Goal: Task Accomplishment & Management: Use online tool/utility

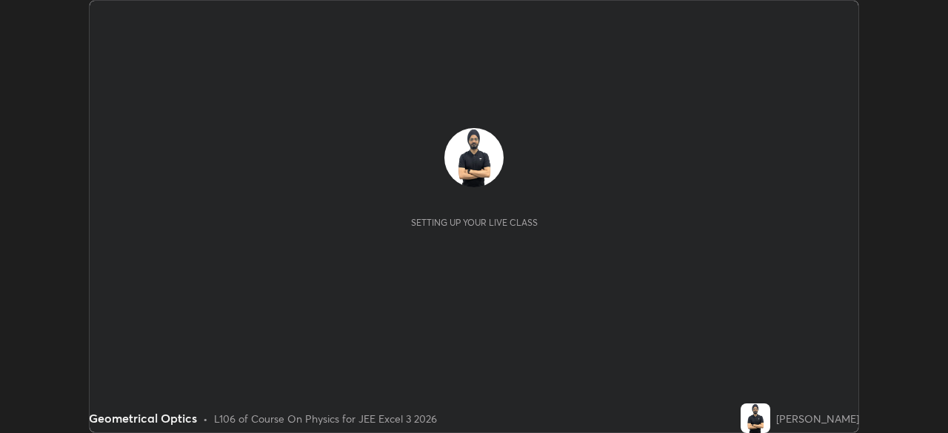
scroll to position [433, 947]
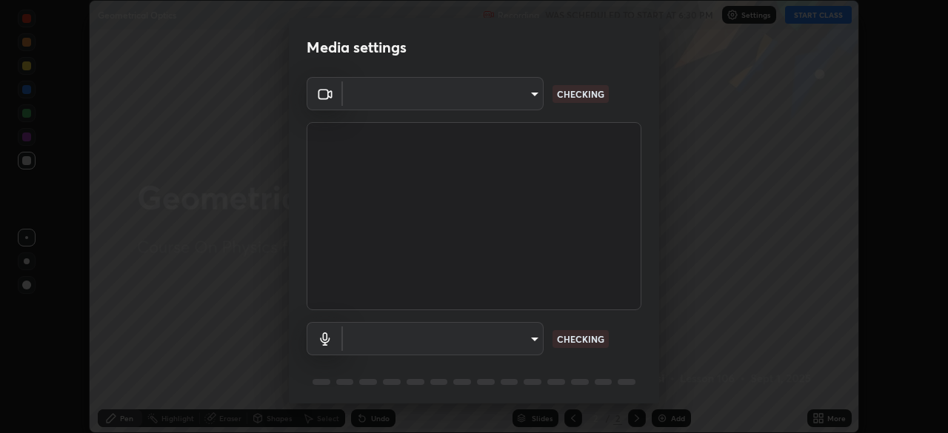
type input "b04d3f4aab0507a607fcb058103082b40897ea5b56942dd6fa8112f95d025699"
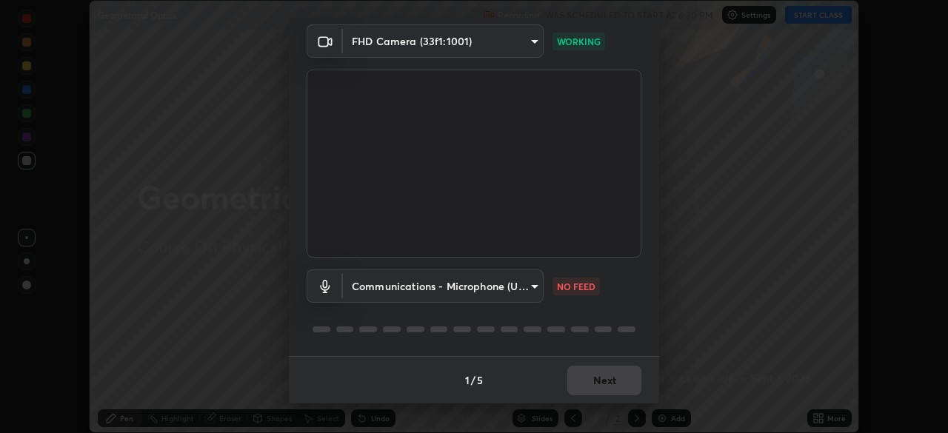
click at [520, 292] on body "Erase all Geometrical Optics Recording WAS SCHEDULED TO START AT 6:30 PM Settin…" at bounding box center [474, 216] width 948 height 433
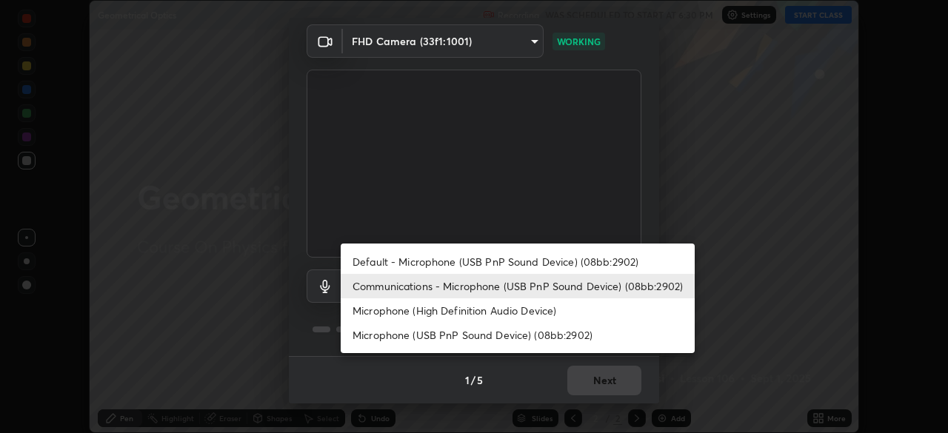
click at [482, 315] on li "Microphone (High Definition Audio Device)" at bounding box center [518, 310] width 354 height 24
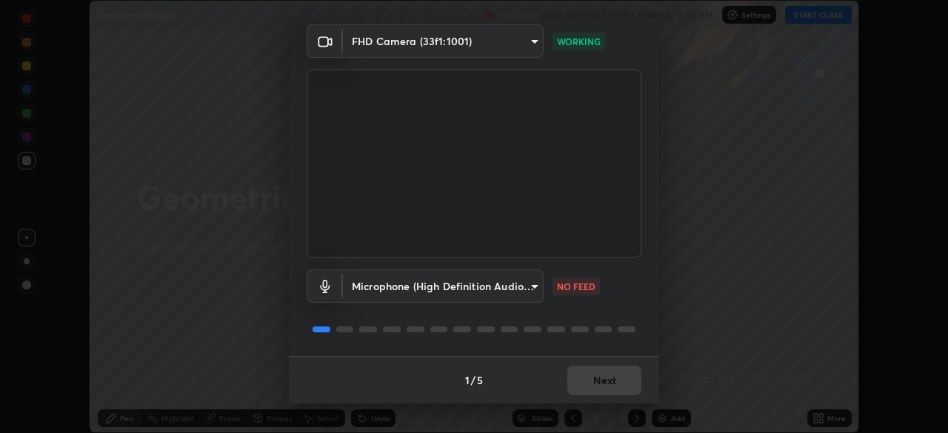
click at [474, 293] on body "Erase all Geometrical Optics Recording WAS SCHEDULED TO START AT 6:30 PM Settin…" at bounding box center [474, 216] width 948 height 433
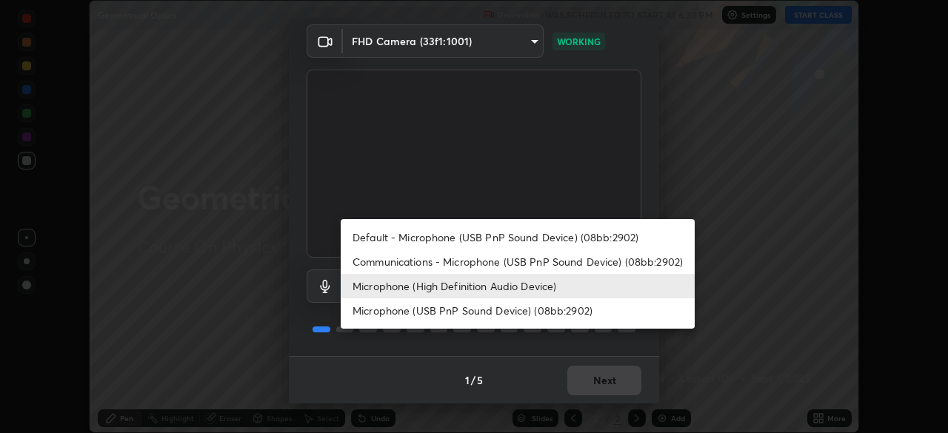
click at [484, 264] on li "Communications - Microphone (USB PnP Sound Device) (08bb:2902)" at bounding box center [518, 262] width 354 height 24
type input "communications"
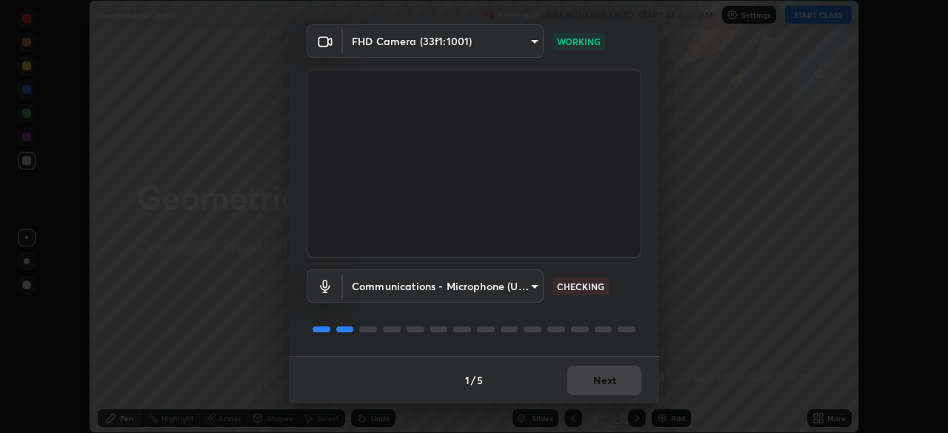
click at [610, 375] on div "1 / 5 Next" at bounding box center [474, 379] width 370 height 47
click at [620, 383] on button "Next" at bounding box center [604, 381] width 74 height 30
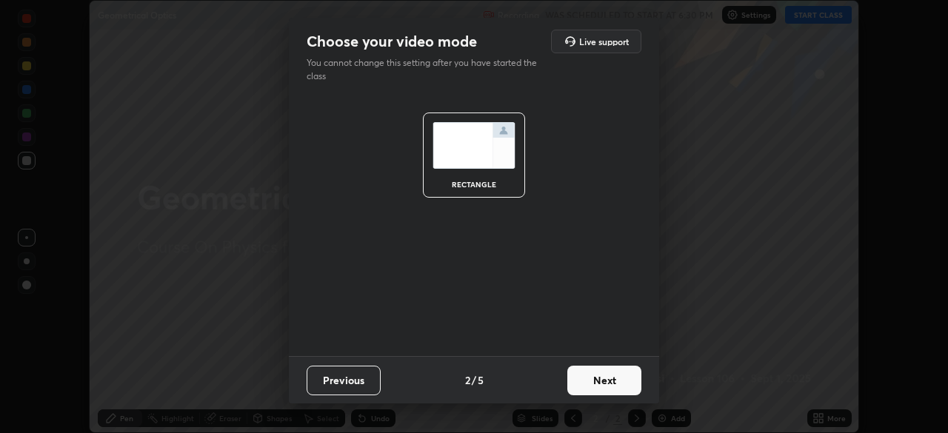
click at [619, 387] on button "Next" at bounding box center [604, 381] width 74 height 30
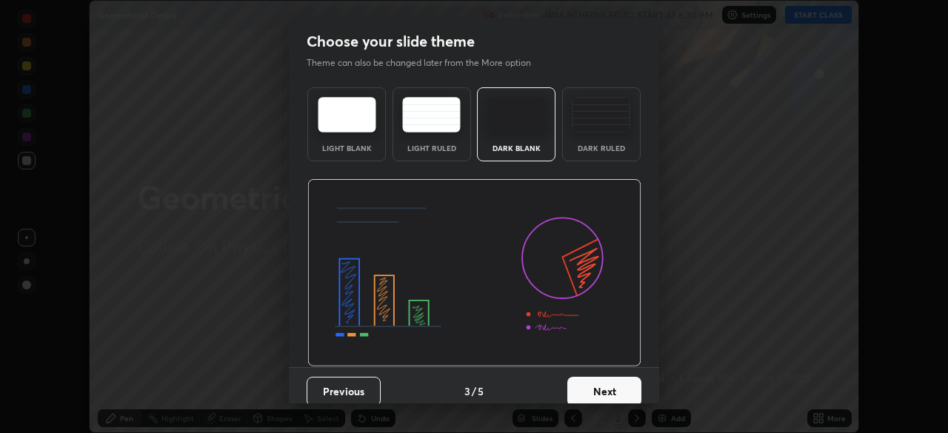
click at [635, 385] on button "Next" at bounding box center [604, 392] width 74 height 30
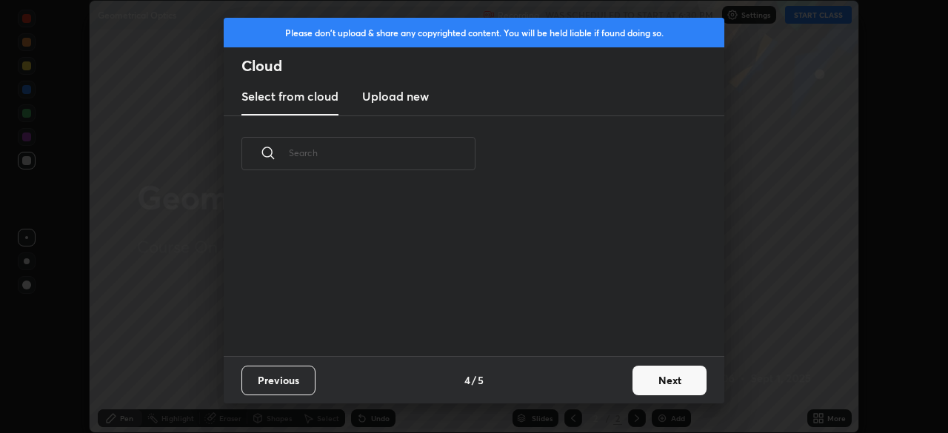
click at [648, 383] on button "Next" at bounding box center [669, 381] width 74 height 30
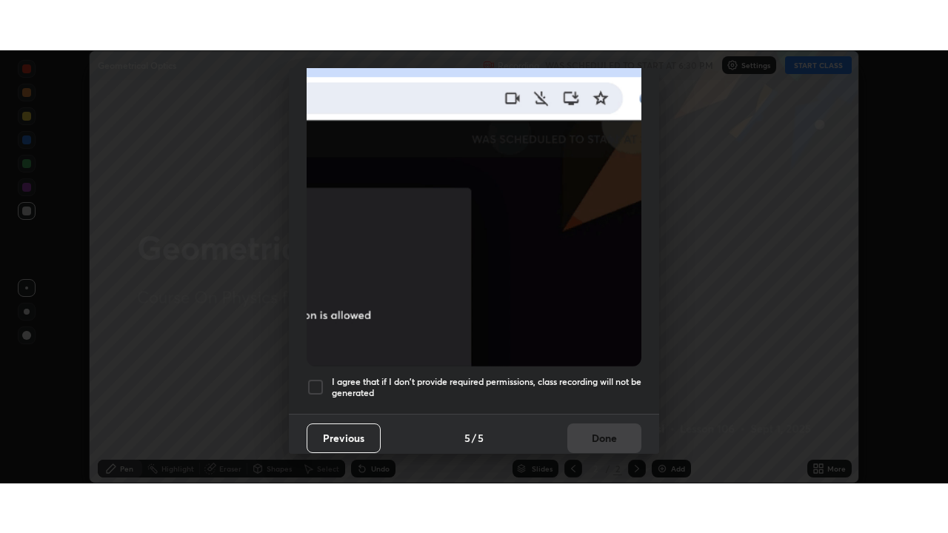
scroll to position [355, 0]
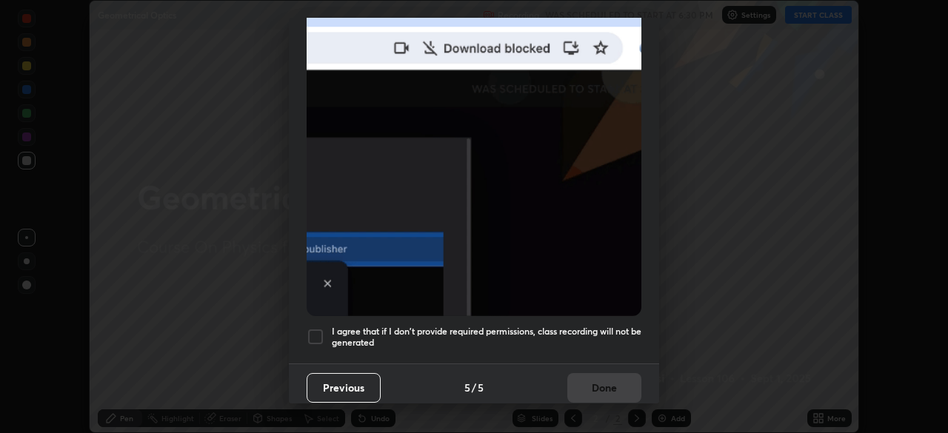
click at [593, 327] on h5 "I agree that if I don't provide required permissions, class recording will not …" at bounding box center [487, 337] width 310 height 23
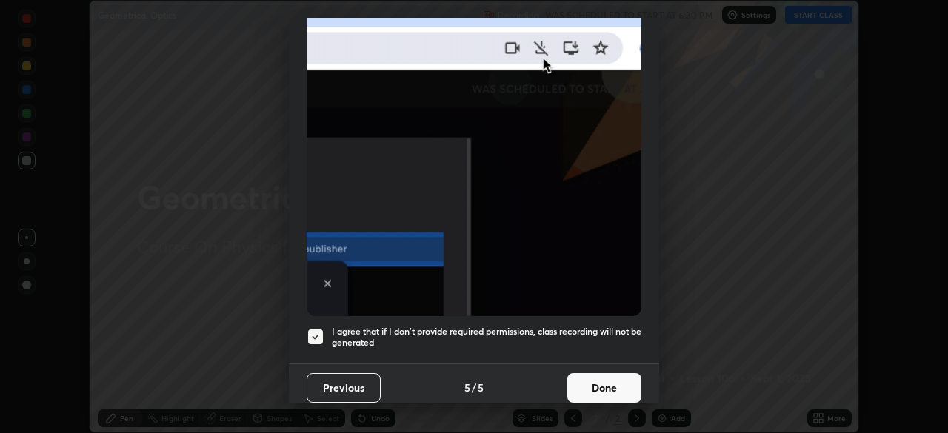
click at [614, 379] on button "Done" at bounding box center [604, 388] width 74 height 30
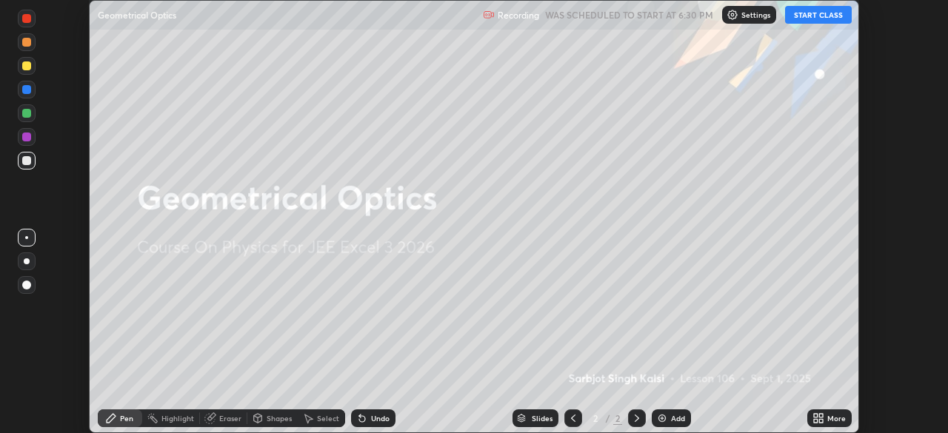
click at [821, 415] on icon at bounding box center [821, 416] width 4 height 4
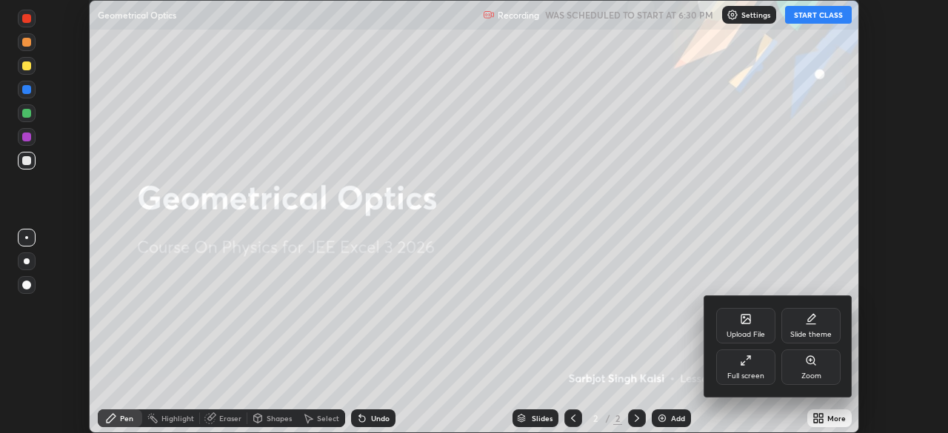
click at [753, 368] on div "Full screen" at bounding box center [745, 368] width 59 height 36
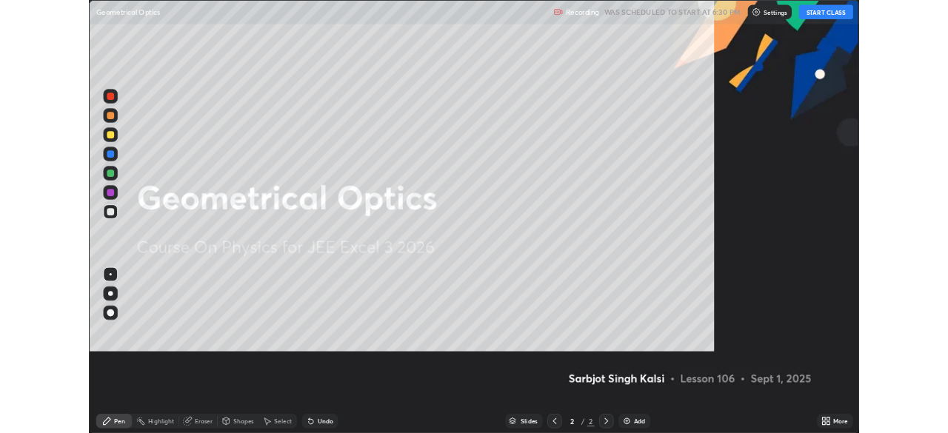
scroll to position [533, 948]
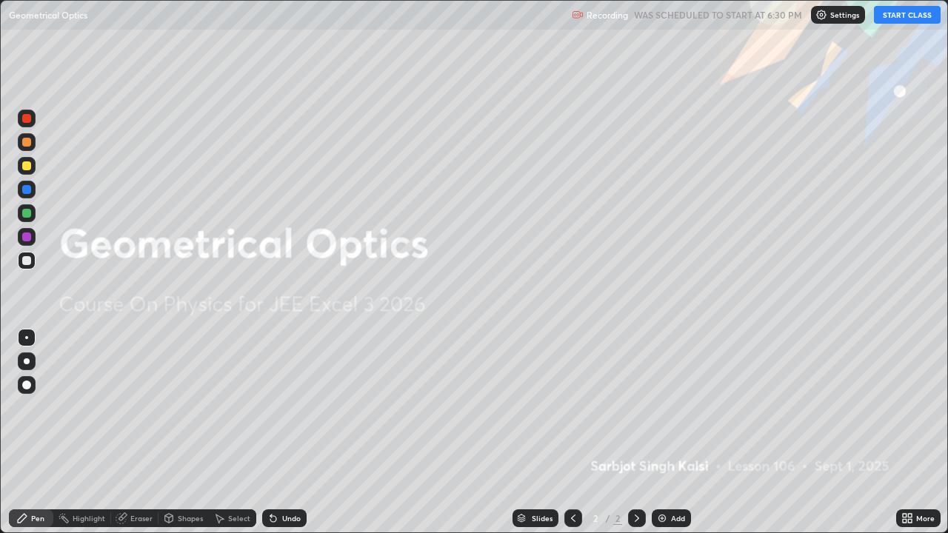
click at [910, 432] on icon at bounding box center [910, 521] width 4 height 4
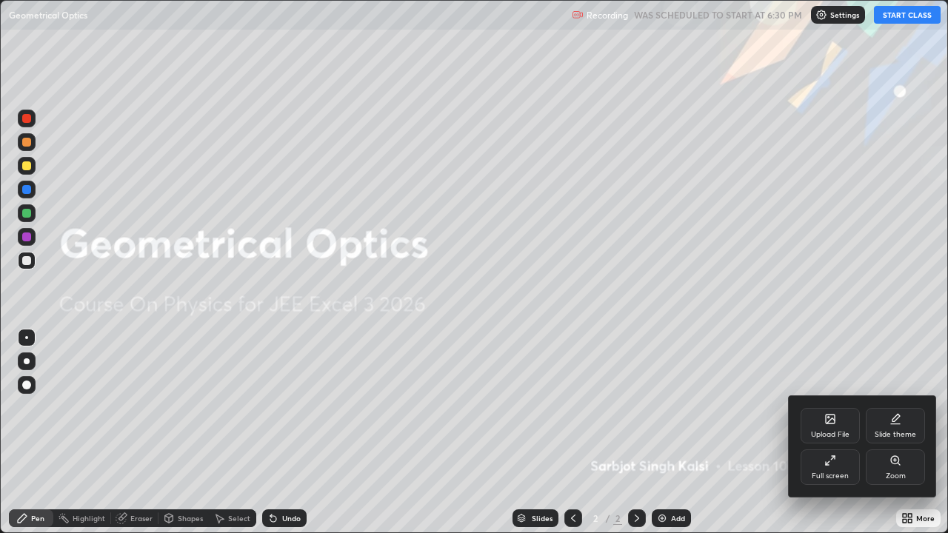
click at [842, 432] on div "Full screen" at bounding box center [830, 467] width 59 height 36
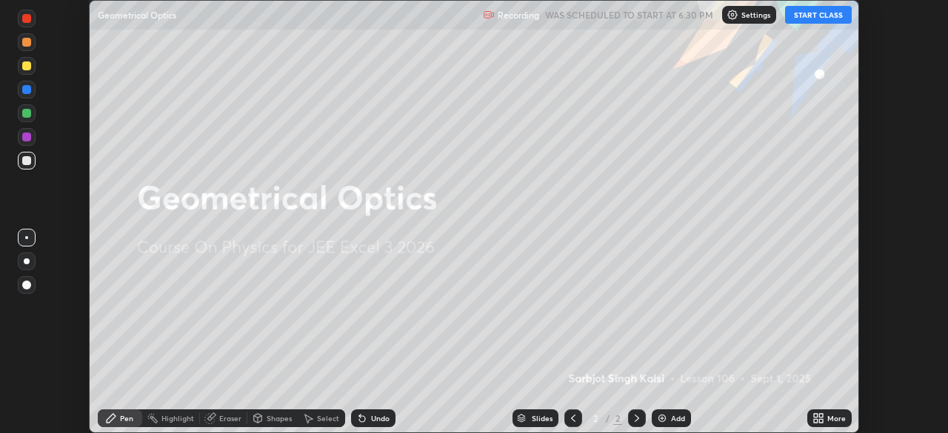
scroll to position [73619, 73105]
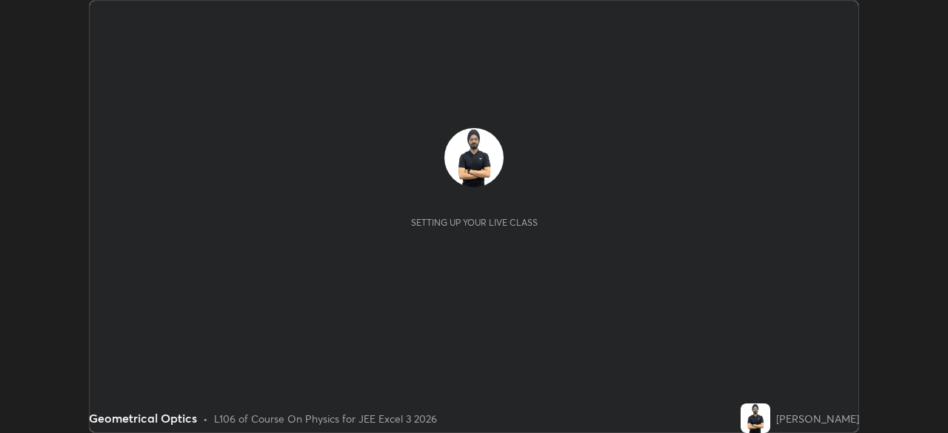
scroll to position [433, 947]
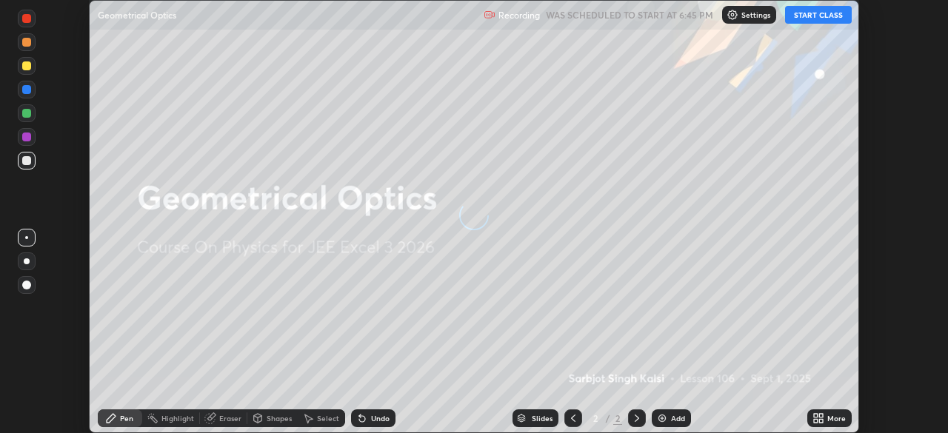
click at [835, 415] on div "More" at bounding box center [836, 418] width 19 height 7
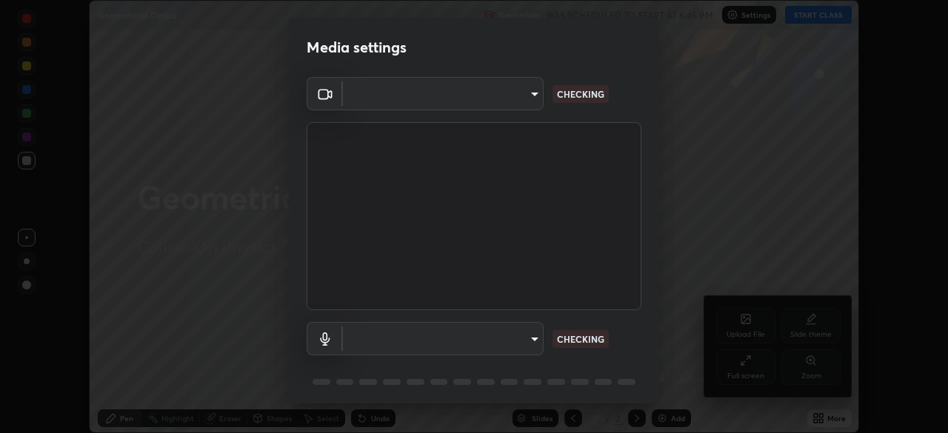
type input "b04d3f4aab0507a607fcb058103082b40897ea5b56942dd6fa8112f95d025699"
type input "communications"
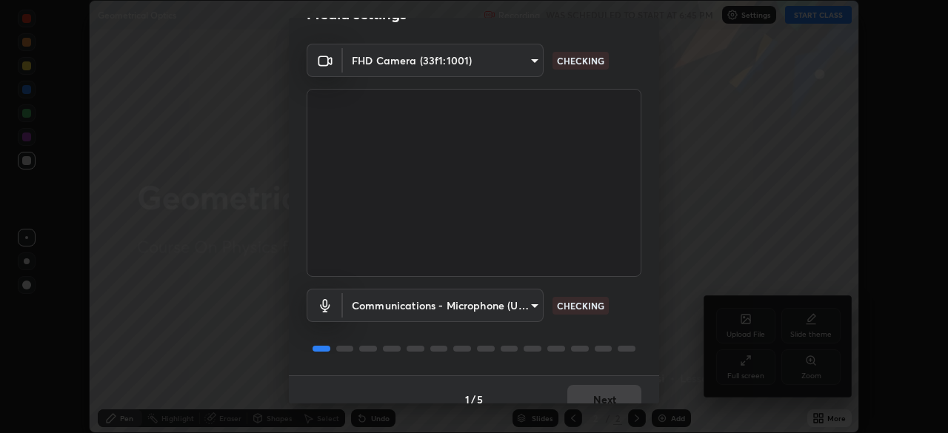
scroll to position [53, 0]
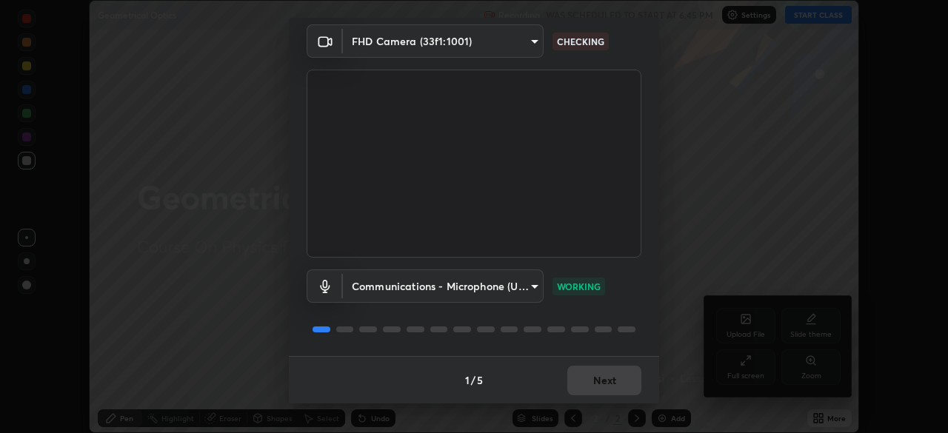
click at [618, 384] on div "1 / 5 Next" at bounding box center [474, 379] width 370 height 47
click at [619, 383] on div "1 / 5 Next" at bounding box center [474, 379] width 370 height 47
click at [621, 384] on button "Next" at bounding box center [604, 381] width 74 height 30
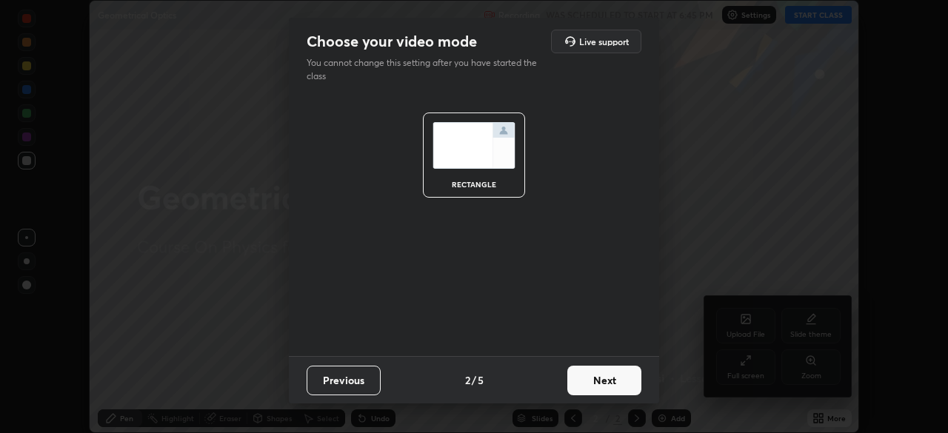
scroll to position [0, 0]
click at [621, 384] on button "Next" at bounding box center [604, 381] width 74 height 30
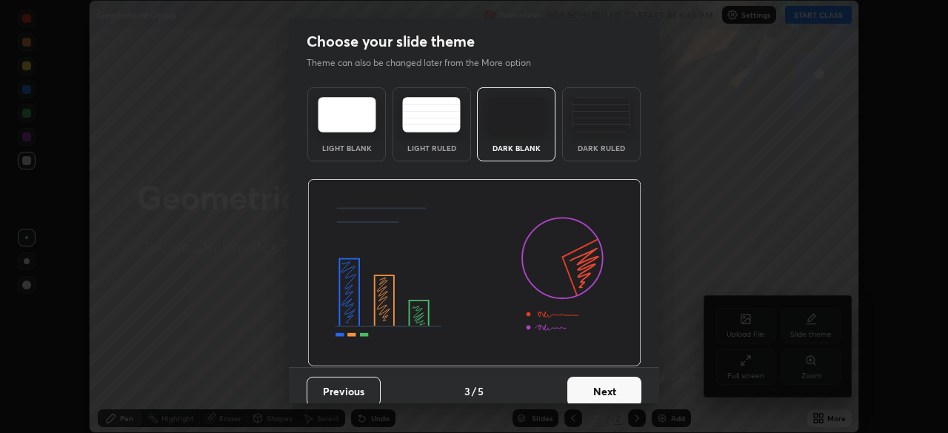
click at [621, 382] on button "Next" at bounding box center [604, 392] width 74 height 30
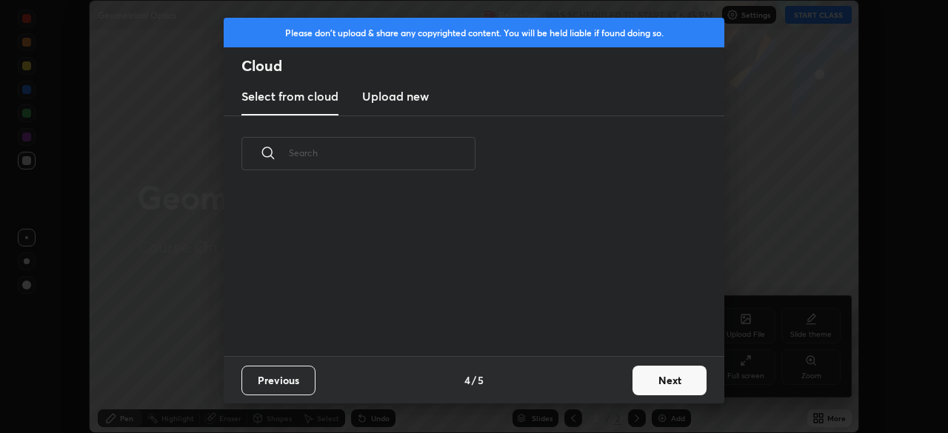
click at [623, 388] on div "Previous 4 / 5 Next" at bounding box center [474, 379] width 501 height 47
click at [632, 384] on button "Next" at bounding box center [669, 381] width 74 height 30
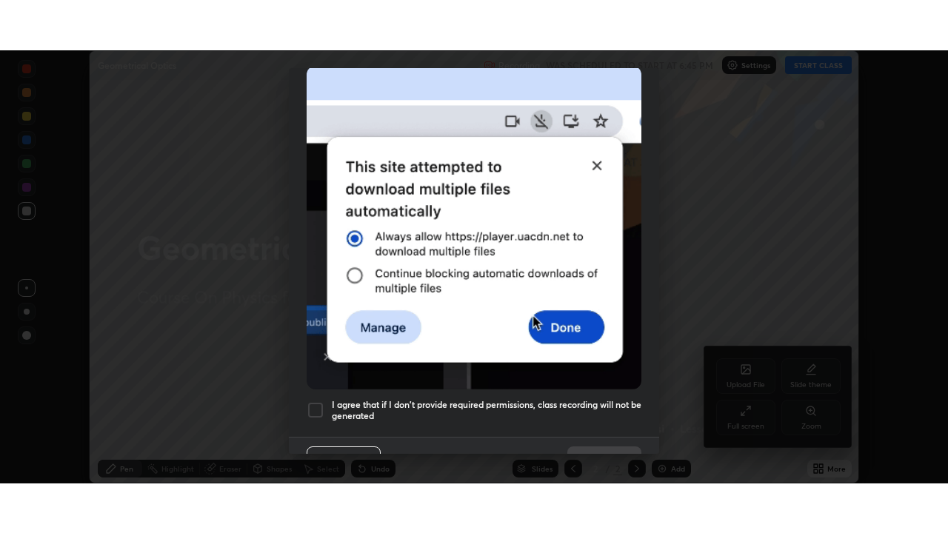
scroll to position [355, 0]
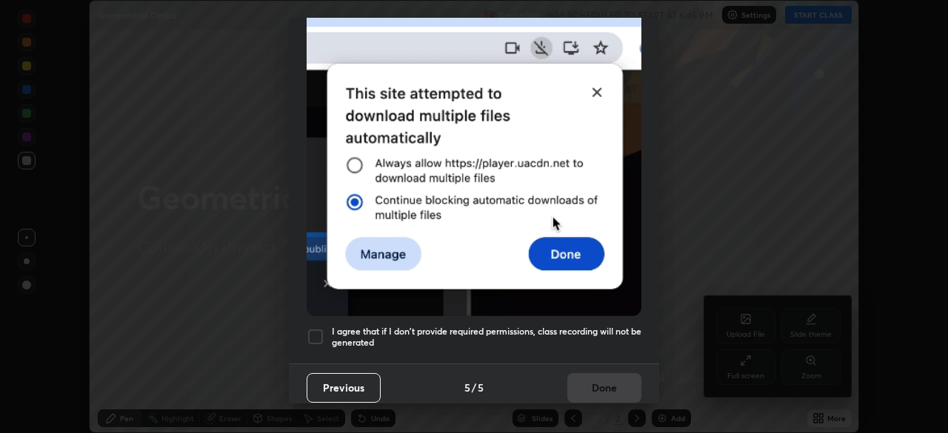
click at [595, 338] on h5 "I agree that if I don't provide required permissions, class recording will not …" at bounding box center [487, 337] width 310 height 23
click at [608, 380] on button "Done" at bounding box center [604, 388] width 74 height 30
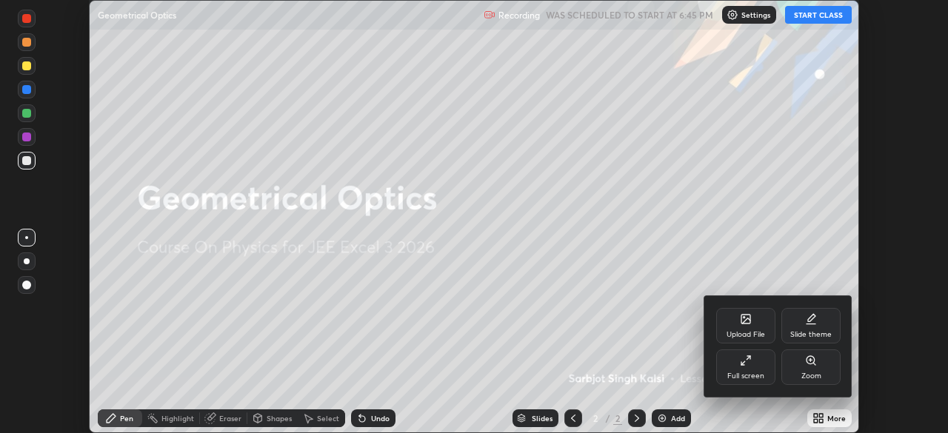
click at [762, 370] on div "Full screen" at bounding box center [745, 368] width 59 height 36
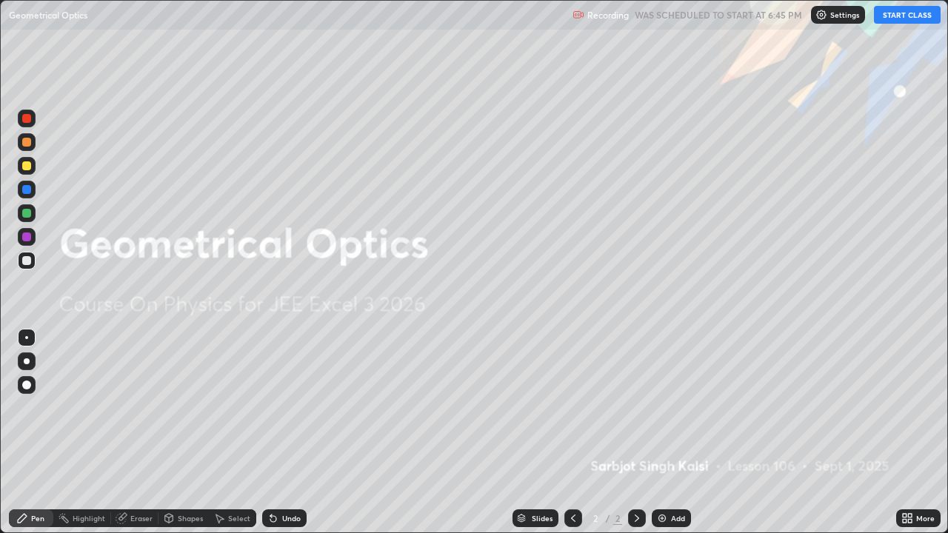
scroll to position [533, 948]
click at [909, 15] on button "START CLASS" at bounding box center [907, 15] width 67 height 18
click at [681, 432] on div "Add" at bounding box center [678, 518] width 14 height 7
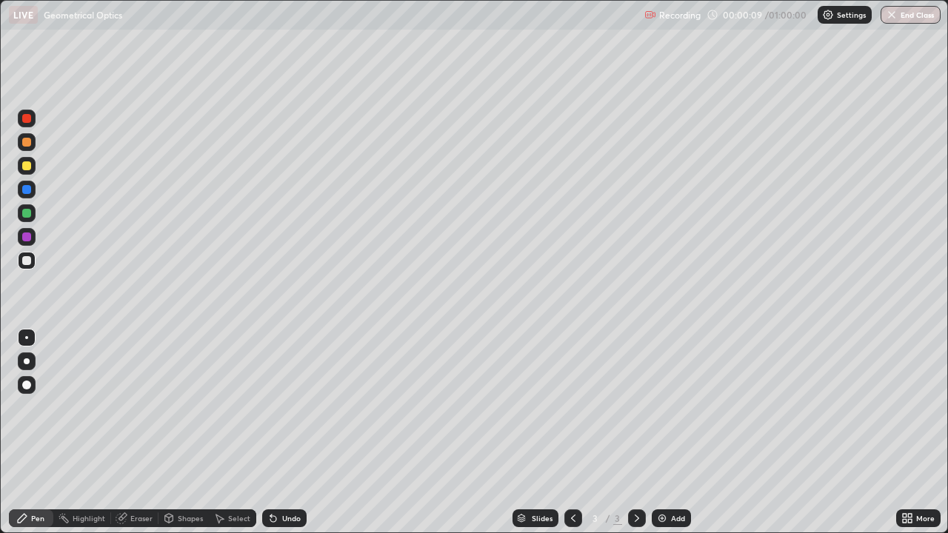
click at [28, 259] on div at bounding box center [26, 260] width 9 height 9
click at [683, 432] on div "Add" at bounding box center [678, 518] width 14 height 7
click at [32, 266] on div at bounding box center [27, 261] width 18 height 18
click at [286, 432] on div "Undo" at bounding box center [291, 518] width 19 height 7
click at [30, 210] on div at bounding box center [26, 213] width 9 height 9
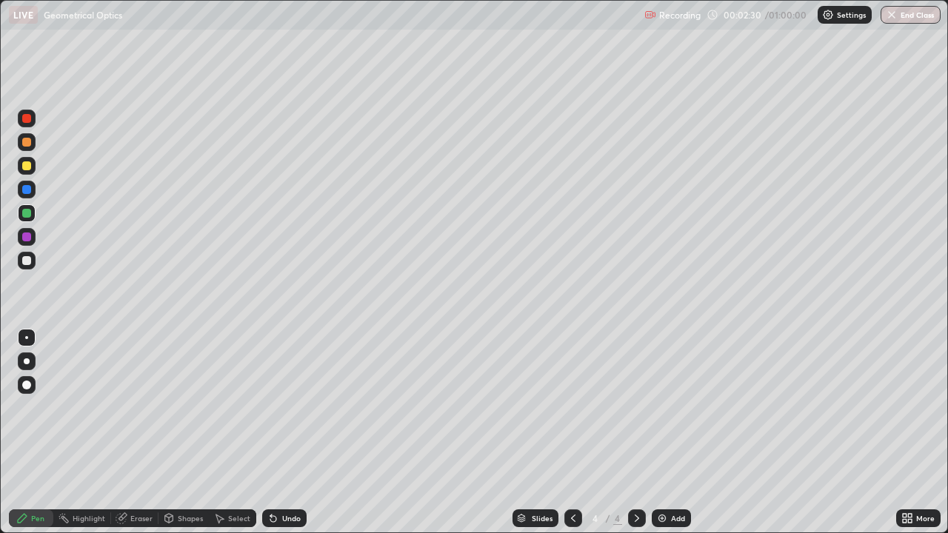
click at [32, 163] on div at bounding box center [27, 166] width 18 height 18
click at [30, 192] on div at bounding box center [26, 189] width 9 height 9
click at [271, 432] on icon at bounding box center [273, 519] width 6 height 6
click at [278, 432] on div "Undo" at bounding box center [284, 518] width 44 height 18
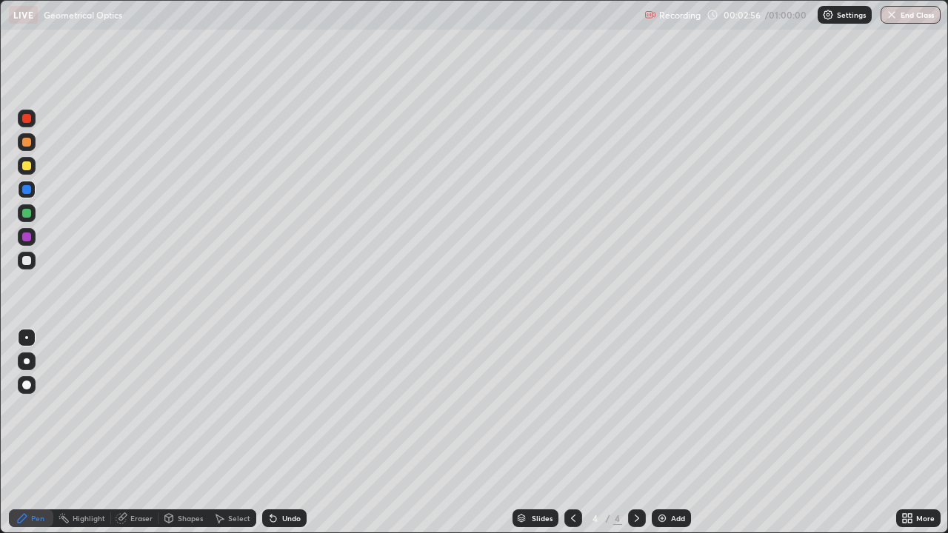
click at [285, 432] on div "Undo" at bounding box center [291, 518] width 19 height 7
click at [27, 165] on div at bounding box center [26, 165] width 9 height 9
click at [30, 135] on div at bounding box center [27, 142] width 18 height 18
click at [24, 238] on div at bounding box center [26, 237] width 9 height 9
click at [32, 261] on div at bounding box center [27, 261] width 18 height 18
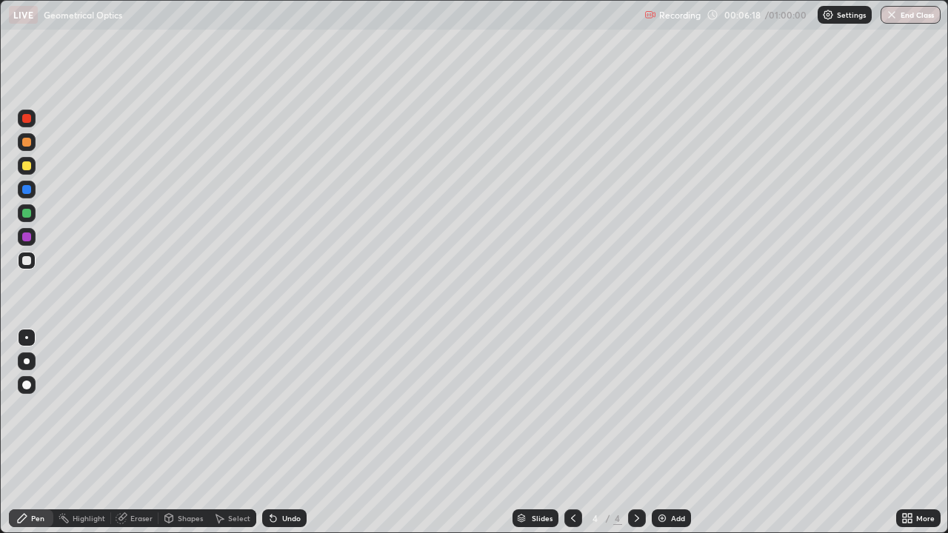
click at [27, 166] on div at bounding box center [26, 165] width 9 height 9
click at [29, 210] on div at bounding box center [26, 213] width 9 height 9
click at [671, 432] on div "Add" at bounding box center [678, 518] width 14 height 7
click at [30, 258] on div at bounding box center [26, 260] width 9 height 9
click at [283, 432] on div "Undo" at bounding box center [284, 518] width 44 height 18
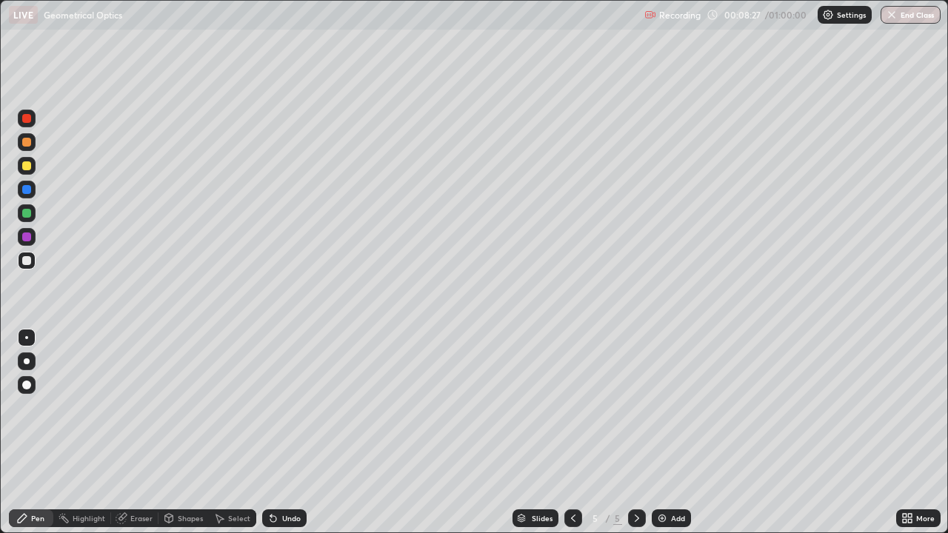
click at [294, 432] on div "Undo" at bounding box center [291, 518] width 19 height 7
click at [28, 167] on div at bounding box center [26, 165] width 9 height 9
click at [671, 432] on div "Add" at bounding box center [678, 518] width 14 height 7
click at [27, 261] on div at bounding box center [26, 260] width 9 height 9
click at [672, 432] on div "Add" at bounding box center [678, 518] width 14 height 7
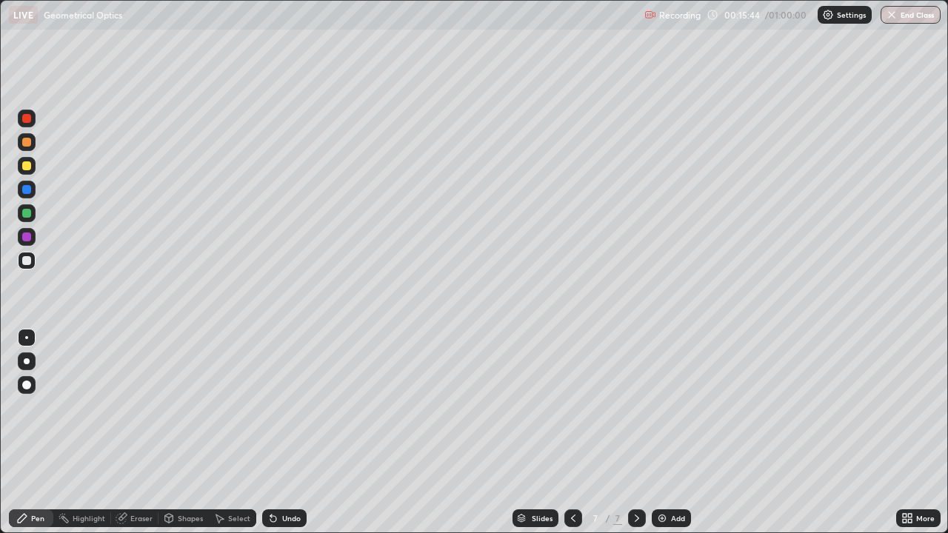
click at [666, 432] on img at bounding box center [662, 518] width 12 height 12
click at [677, 432] on div "Add" at bounding box center [678, 518] width 14 height 7
click at [288, 432] on div "Undo" at bounding box center [284, 518] width 44 height 18
click at [290, 432] on div "Undo" at bounding box center [284, 518] width 44 height 18
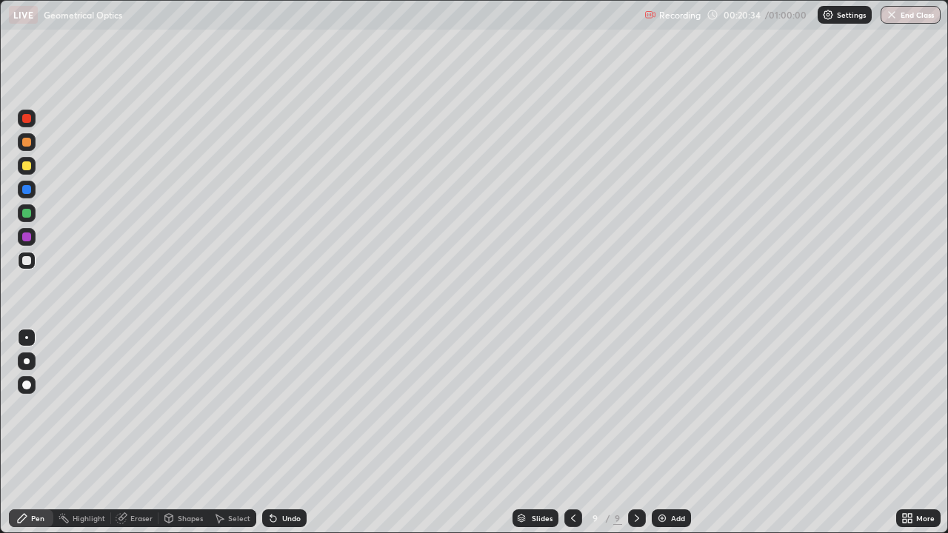
click at [293, 432] on div "Undo" at bounding box center [284, 518] width 44 height 18
click at [673, 432] on div "Add" at bounding box center [678, 518] width 14 height 7
click at [267, 432] on div "Undo" at bounding box center [284, 518] width 44 height 18
click at [270, 432] on icon at bounding box center [270, 515] width 1 height 1
click at [276, 432] on icon at bounding box center [273, 518] width 12 height 12
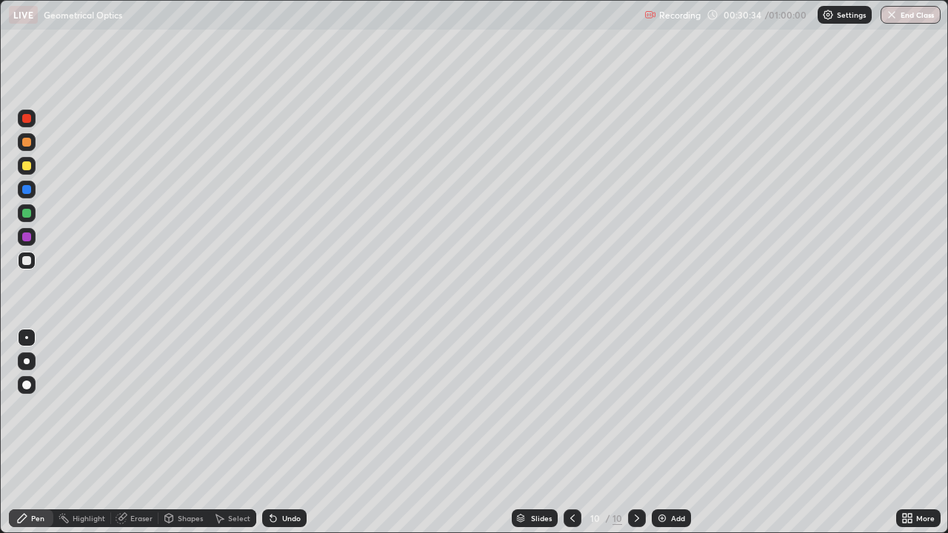
click at [276, 432] on div "Undo" at bounding box center [284, 518] width 44 height 18
click at [278, 432] on div "Undo" at bounding box center [284, 518] width 44 height 18
click at [276, 432] on div "Undo" at bounding box center [284, 518] width 44 height 18
click at [276, 432] on icon at bounding box center [273, 518] width 12 height 12
click at [270, 432] on icon at bounding box center [270, 515] width 1 height 1
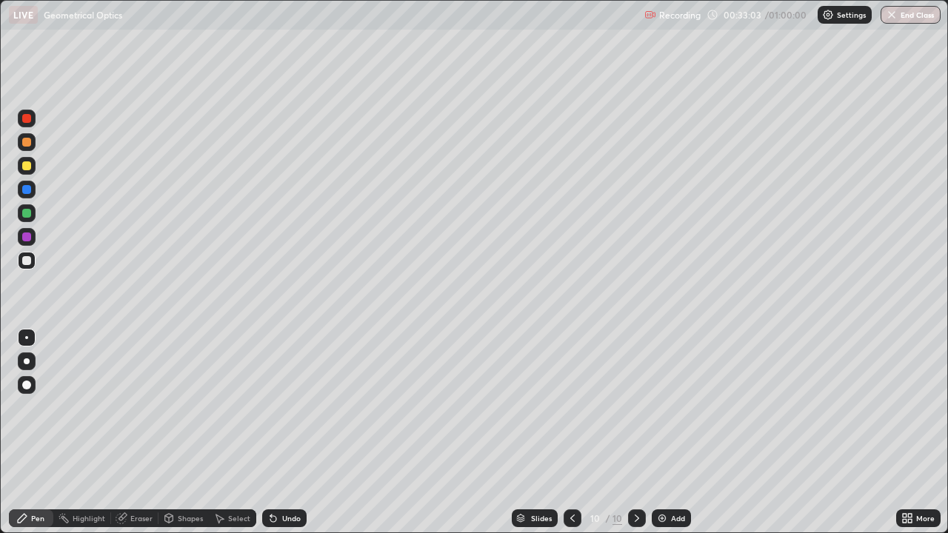
click at [274, 432] on icon at bounding box center [273, 519] width 6 height 6
click at [676, 432] on div "Add" at bounding box center [678, 518] width 14 height 7
click at [134, 432] on div "Eraser" at bounding box center [141, 518] width 22 height 7
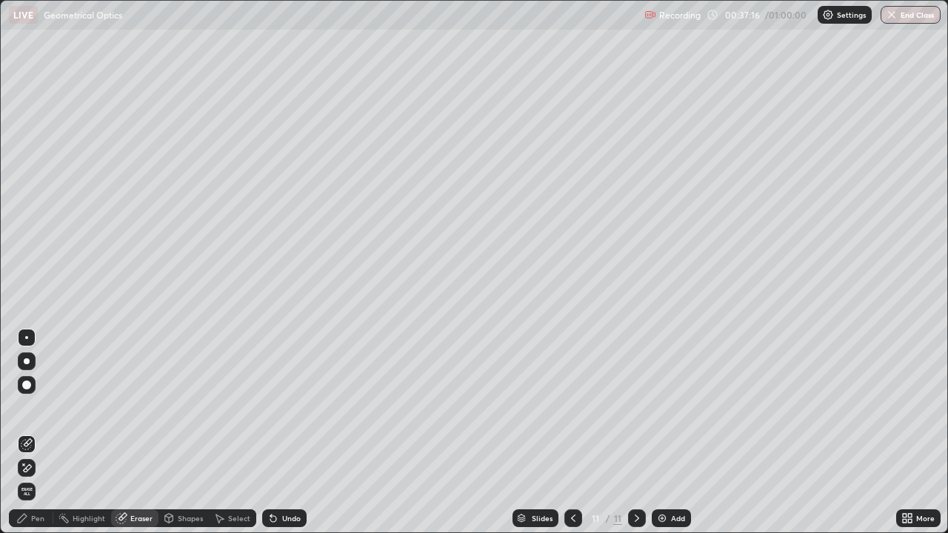
click at [32, 432] on icon at bounding box center [27, 468] width 12 height 13
click at [41, 432] on div "Pen" at bounding box center [37, 518] width 13 height 7
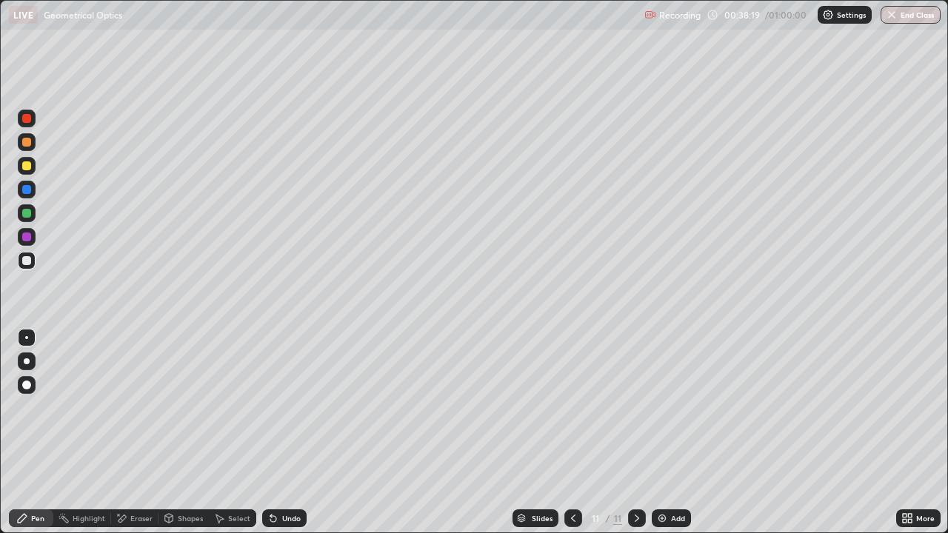
click at [678, 432] on div "Add" at bounding box center [678, 518] width 14 height 7
click at [27, 165] on div at bounding box center [26, 165] width 9 height 9
click at [30, 260] on div at bounding box center [26, 260] width 9 height 9
click at [28, 214] on div at bounding box center [26, 213] width 9 height 9
click at [25, 166] on div at bounding box center [26, 165] width 9 height 9
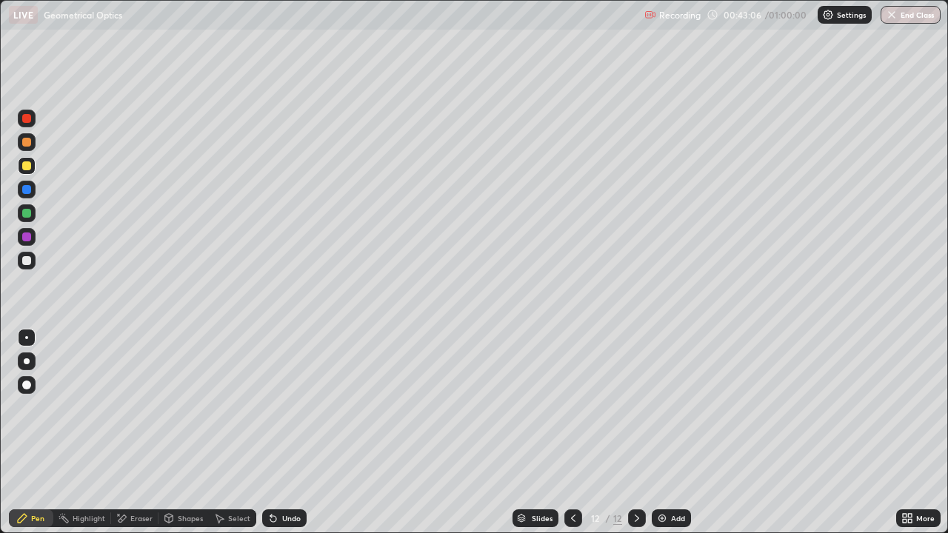
click at [186, 432] on div "Shapes" at bounding box center [183, 518] width 50 height 18
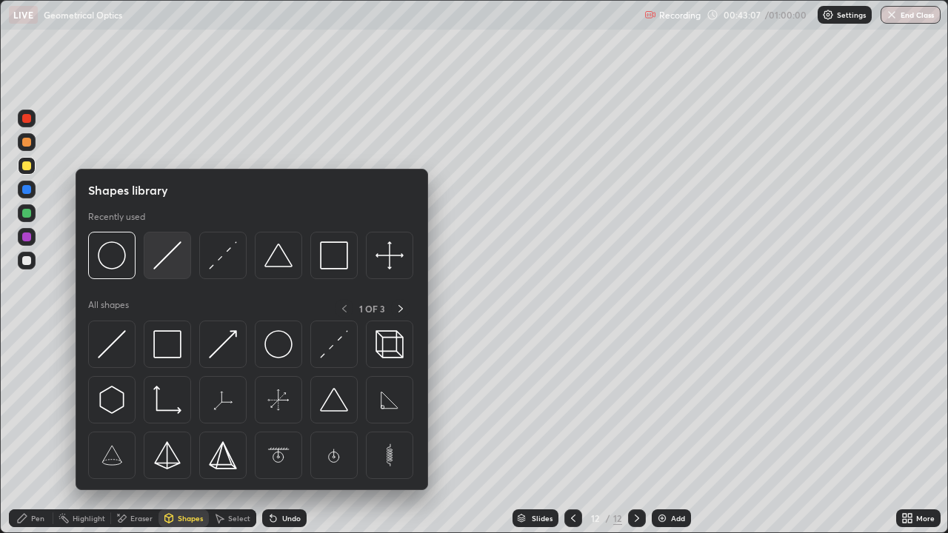
click at [170, 262] on img at bounding box center [167, 255] width 28 height 28
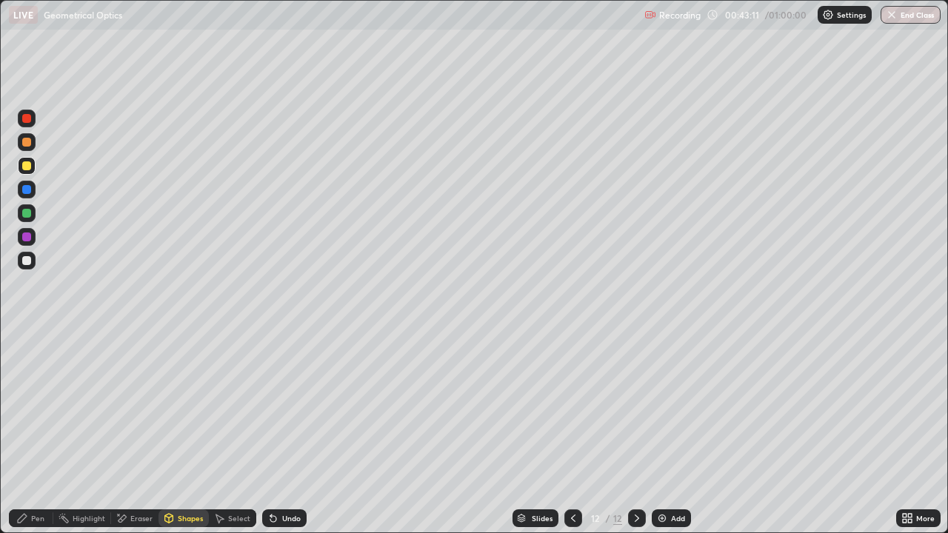
click at [28, 258] on div at bounding box center [26, 260] width 9 height 9
click at [27, 167] on div at bounding box center [26, 165] width 9 height 9
click at [33, 432] on div "Pen" at bounding box center [37, 518] width 13 height 7
click at [176, 432] on div "Shapes" at bounding box center [183, 518] width 50 height 18
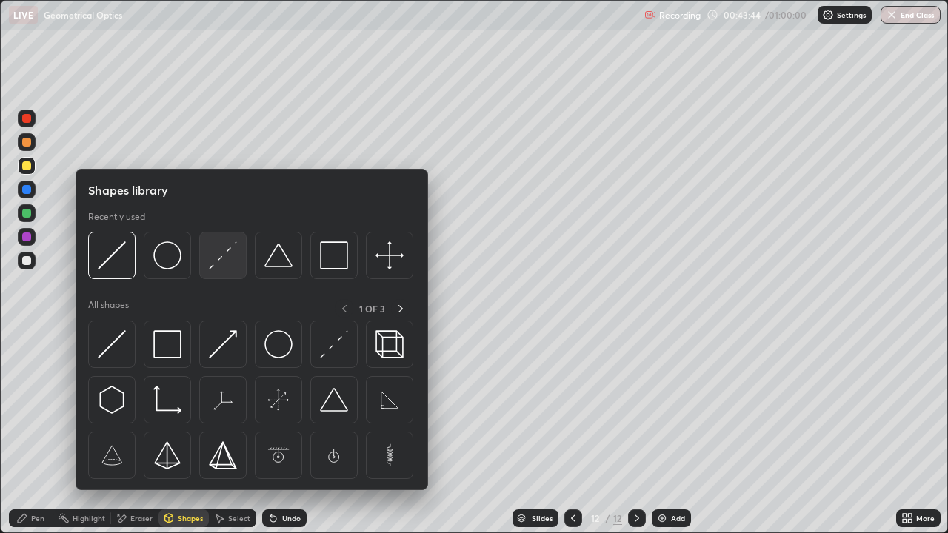
click at [224, 263] on img at bounding box center [223, 255] width 28 height 28
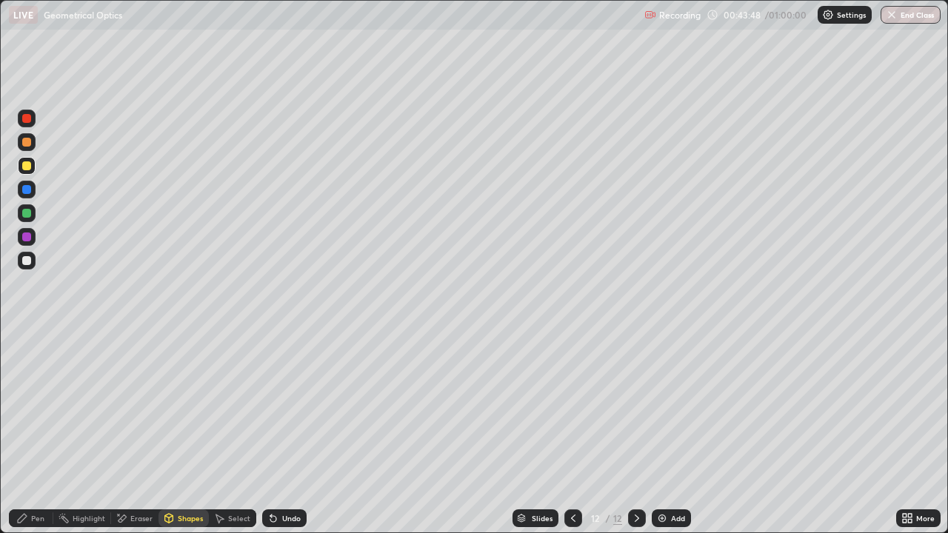
click at [286, 432] on div "Undo" at bounding box center [284, 518] width 44 height 18
click at [26, 264] on div at bounding box center [26, 260] width 9 height 9
click at [28, 432] on div "Pen" at bounding box center [31, 518] width 44 height 18
click at [23, 141] on div at bounding box center [26, 142] width 9 height 9
click at [176, 432] on div "Shapes" at bounding box center [183, 518] width 50 height 18
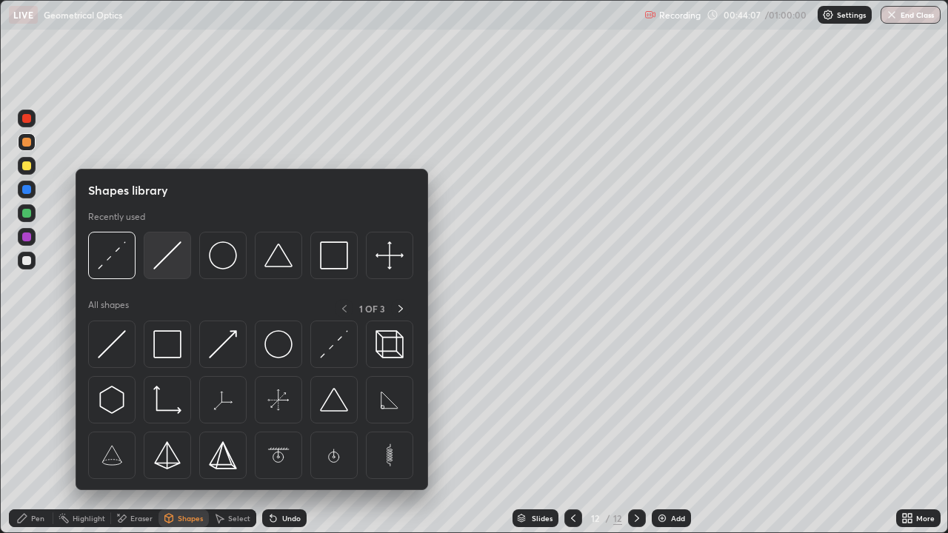
click at [165, 260] on img at bounding box center [167, 255] width 28 height 28
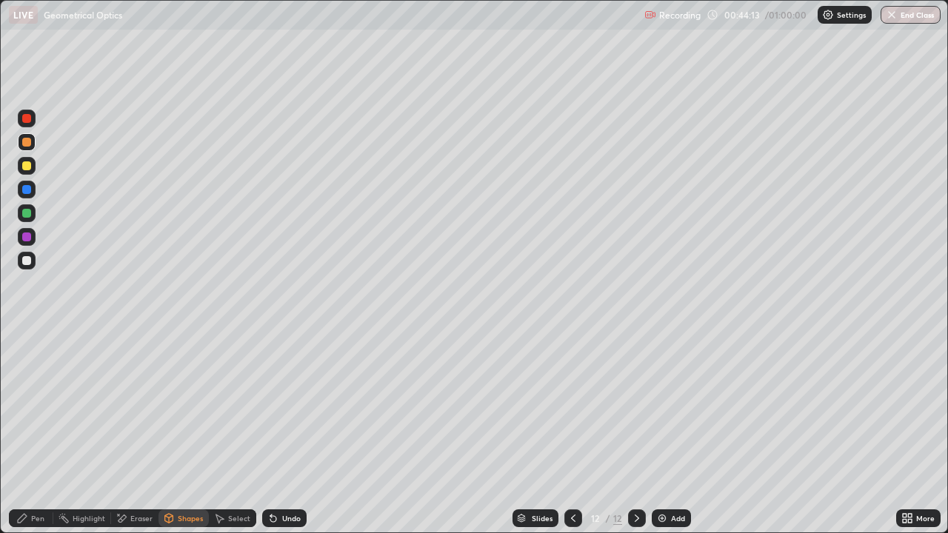
click at [21, 165] on div at bounding box center [27, 166] width 18 height 18
click at [27, 261] on div at bounding box center [26, 260] width 9 height 9
click at [24, 211] on div at bounding box center [26, 213] width 9 height 9
click at [24, 432] on div "Pen" at bounding box center [31, 518] width 44 height 18
click at [23, 139] on div at bounding box center [26, 142] width 9 height 9
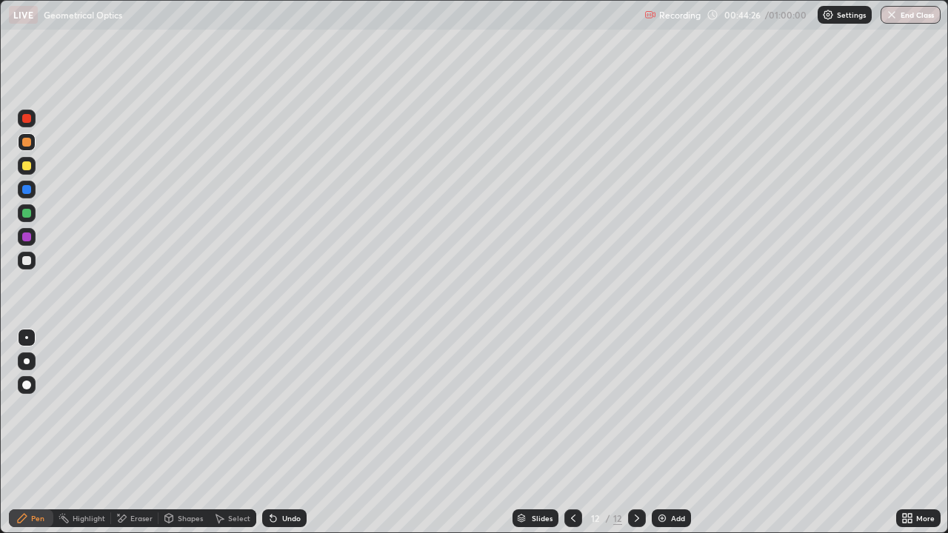
click at [24, 258] on div at bounding box center [26, 260] width 9 height 9
click at [122, 432] on div "Eraser" at bounding box center [134, 518] width 47 height 18
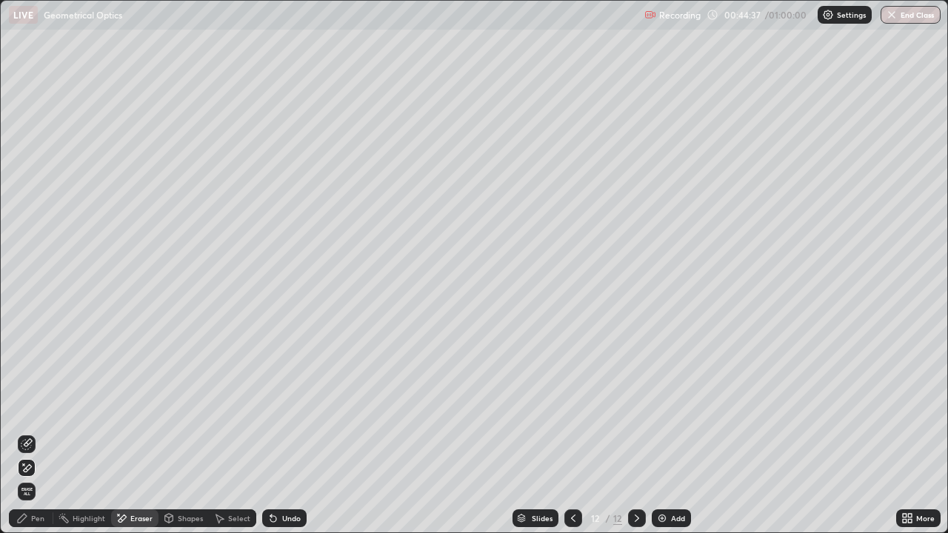
click at [28, 432] on icon at bounding box center [26, 445] width 10 height 10
click at [29, 432] on div "Pen" at bounding box center [31, 518] width 44 height 18
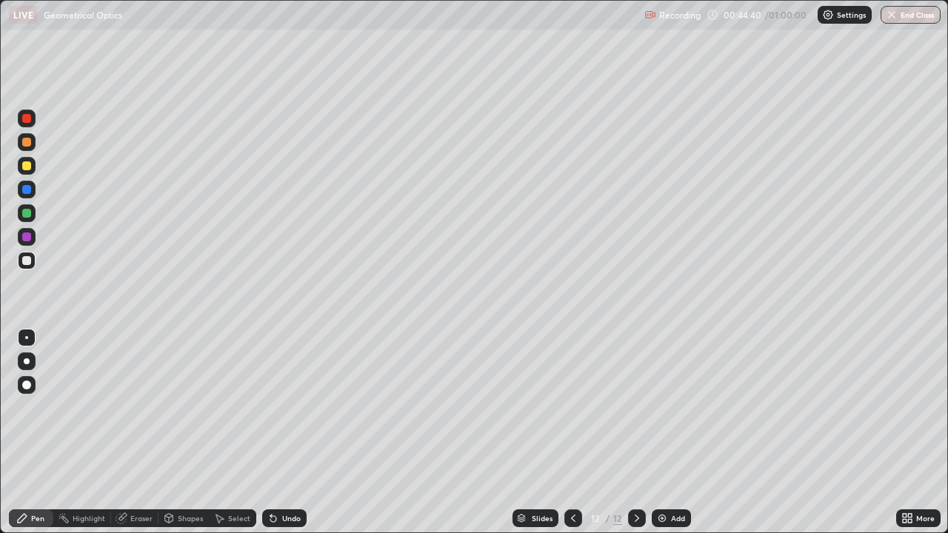
click at [30, 260] on div at bounding box center [26, 260] width 9 height 9
click at [22, 164] on div at bounding box center [26, 165] width 9 height 9
click at [277, 432] on div "Undo" at bounding box center [284, 518] width 44 height 18
click at [271, 432] on icon at bounding box center [273, 519] width 6 height 6
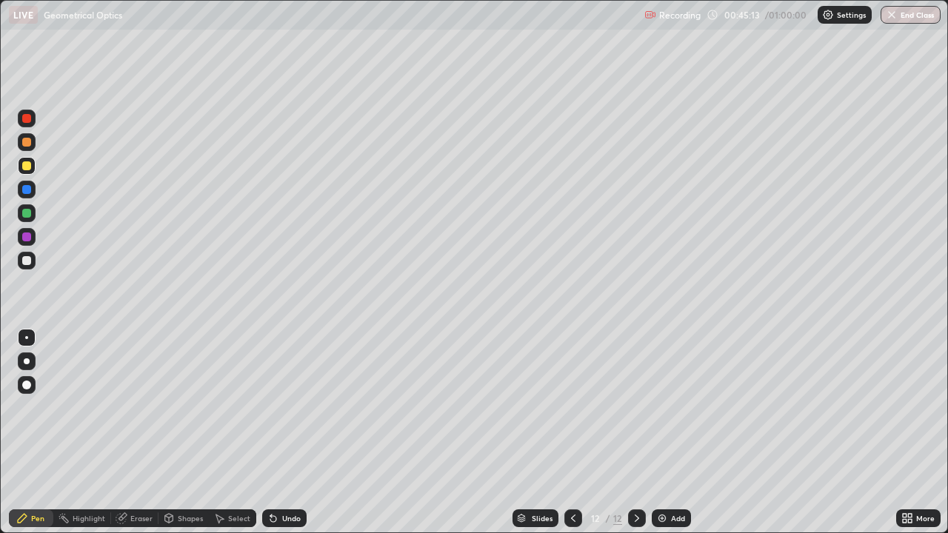
click at [25, 261] on div at bounding box center [26, 260] width 9 height 9
click at [26, 214] on div at bounding box center [26, 213] width 9 height 9
click at [26, 259] on div at bounding box center [26, 260] width 9 height 9
click at [142, 432] on div "Eraser" at bounding box center [141, 518] width 22 height 7
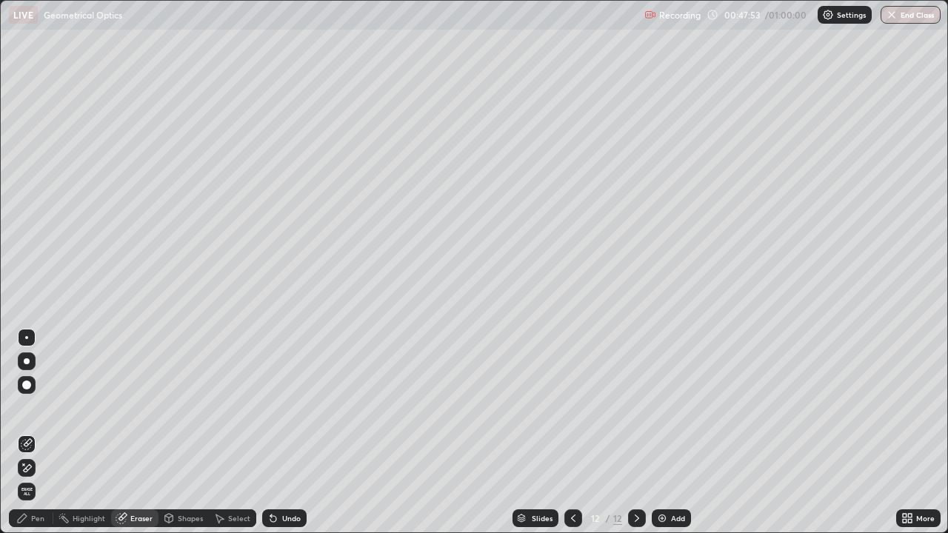
click at [29, 432] on icon at bounding box center [27, 468] width 12 height 13
click at [41, 432] on div "Pen" at bounding box center [37, 518] width 13 height 7
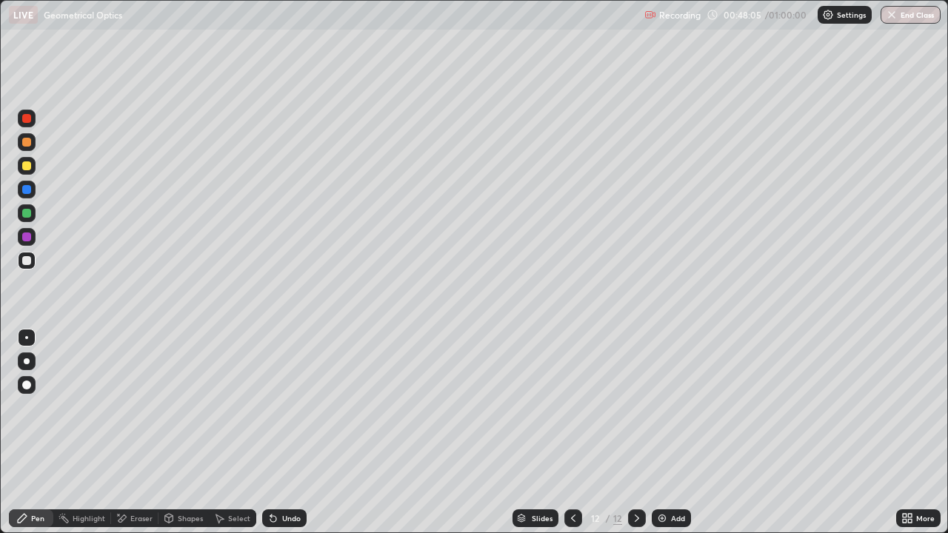
click at [287, 432] on div "Undo" at bounding box center [284, 518] width 44 height 18
click at [277, 432] on div "Undo" at bounding box center [284, 518] width 44 height 18
click at [133, 432] on div "Eraser" at bounding box center [134, 518] width 47 height 18
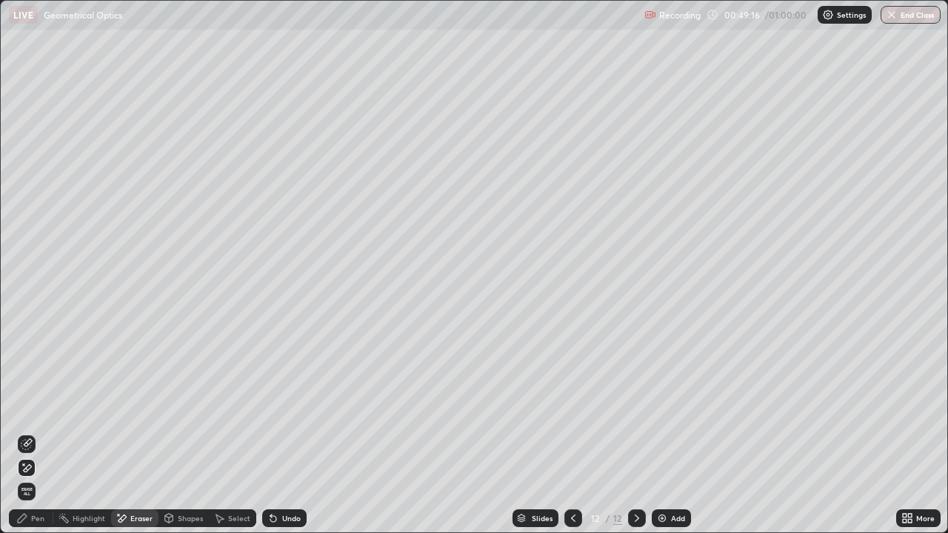
click at [38, 432] on div "Pen" at bounding box center [37, 518] width 13 height 7
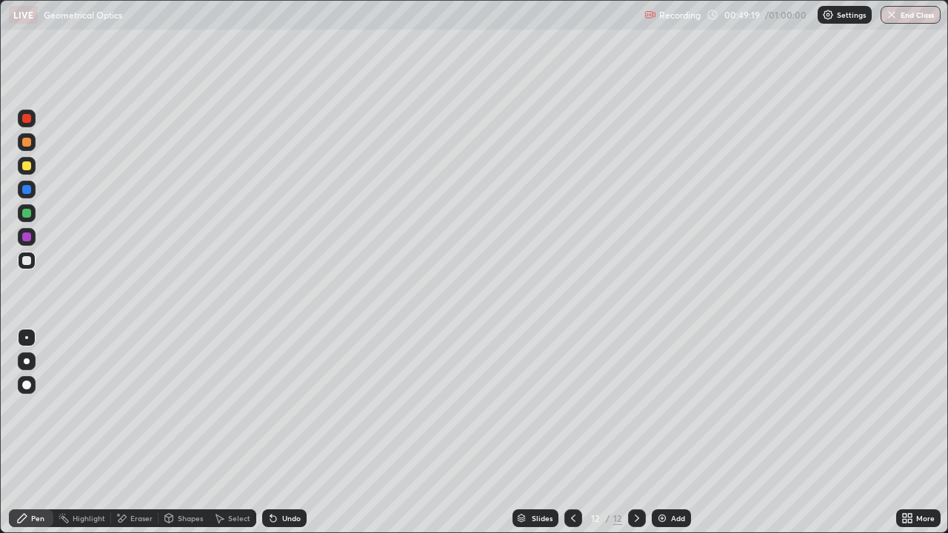
click at [135, 432] on div "Eraser" at bounding box center [134, 518] width 47 height 18
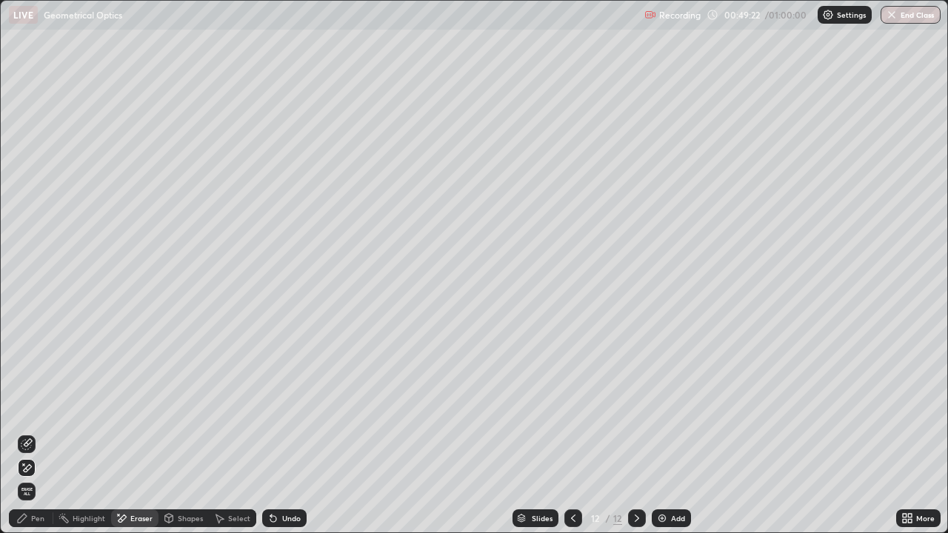
click at [39, 432] on div "Pen" at bounding box center [37, 518] width 13 height 7
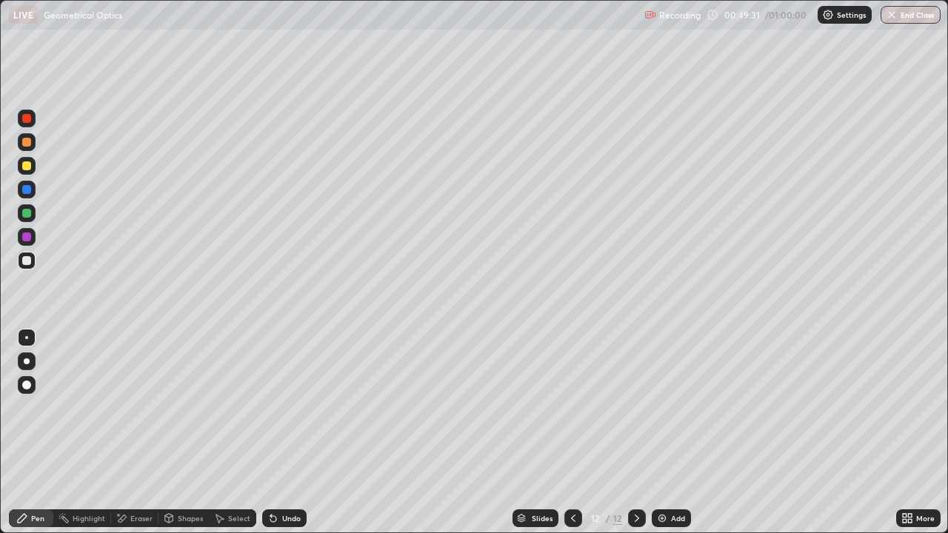
click at [282, 432] on div "Undo" at bounding box center [291, 518] width 19 height 7
click at [273, 432] on div "Undo" at bounding box center [284, 518] width 44 height 18
click at [271, 432] on icon at bounding box center [273, 519] width 6 height 6
click at [127, 432] on div "Eraser" at bounding box center [134, 518] width 47 height 18
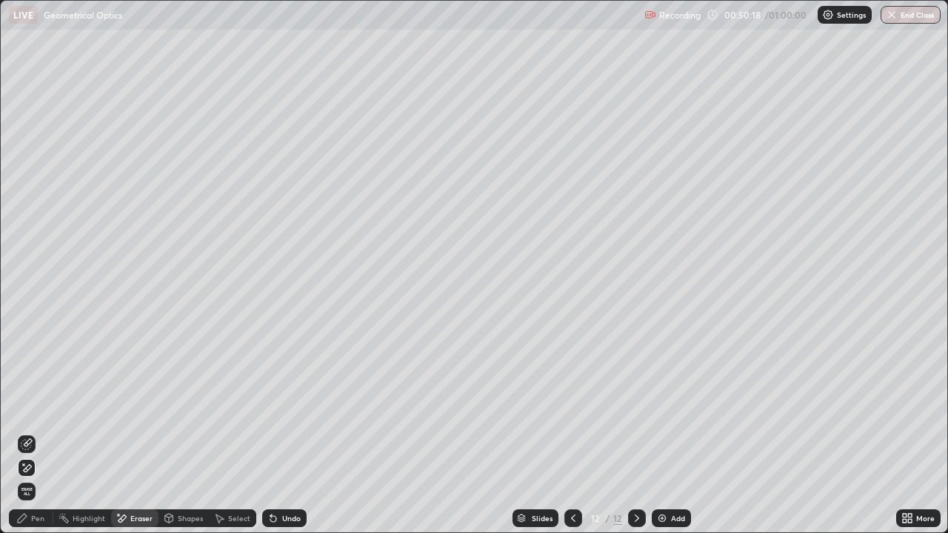
click at [33, 432] on div "Pen" at bounding box center [31, 518] width 44 height 18
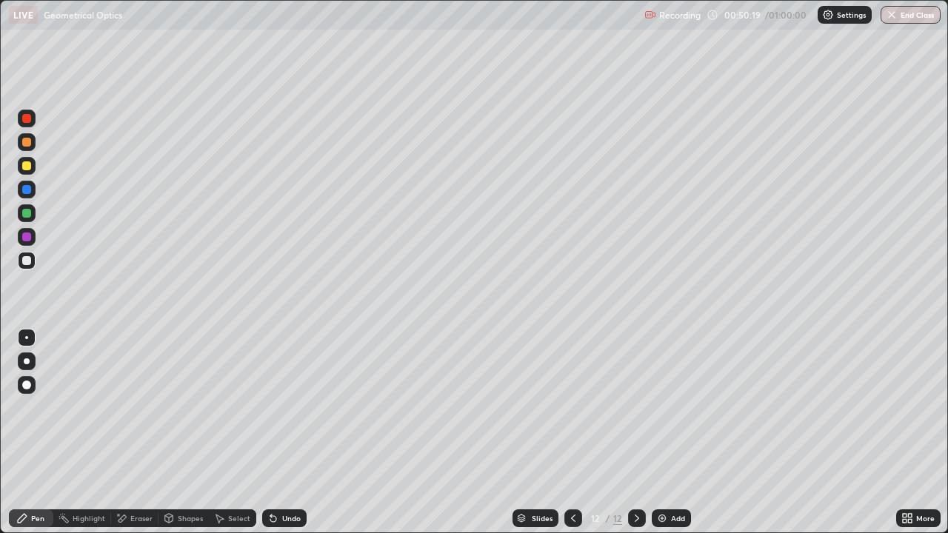
click at [25, 210] on div at bounding box center [26, 213] width 9 height 9
click at [24, 261] on div at bounding box center [26, 260] width 9 height 9
click at [686, 432] on div "Add" at bounding box center [671, 518] width 39 height 18
click at [32, 264] on div at bounding box center [27, 261] width 18 height 18
click at [33, 169] on div at bounding box center [27, 166] width 18 height 18
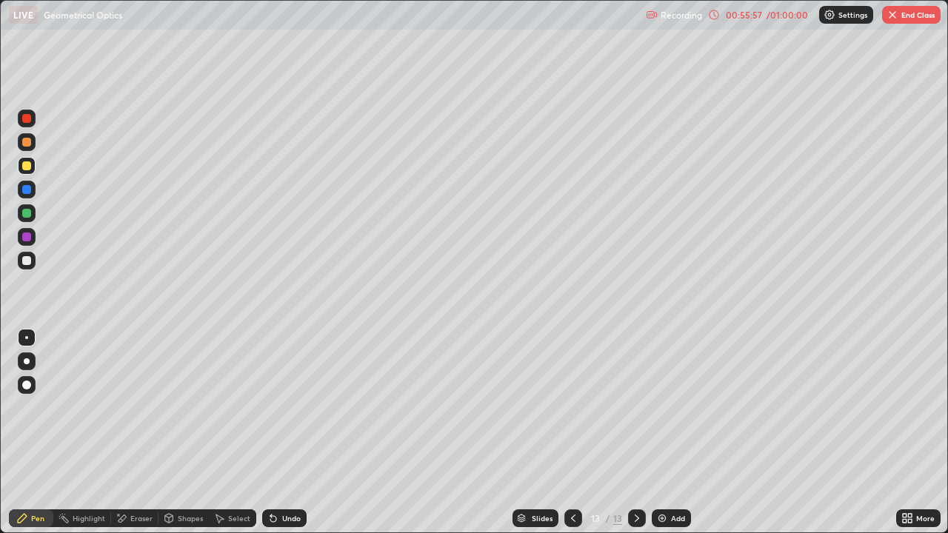
click at [287, 432] on div "Undo" at bounding box center [291, 518] width 19 height 7
click at [30, 215] on div at bounding box center [26, 213] width 9 height 9
click at [130, 432] on div "Eraser" at bounding box center [141, 518] width 22 height 7
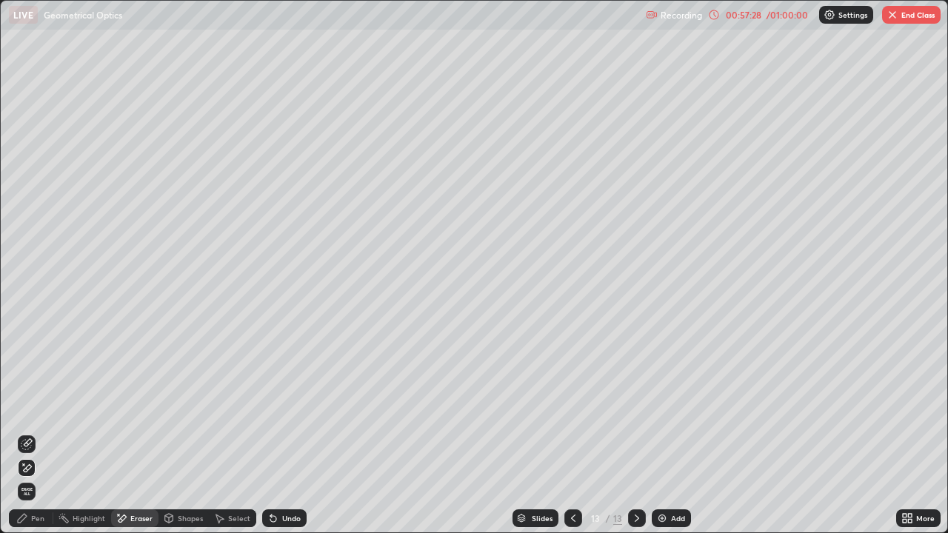
click at [30, 432] on div "Pen" at bounding box center [31, 518] width 44 height 18
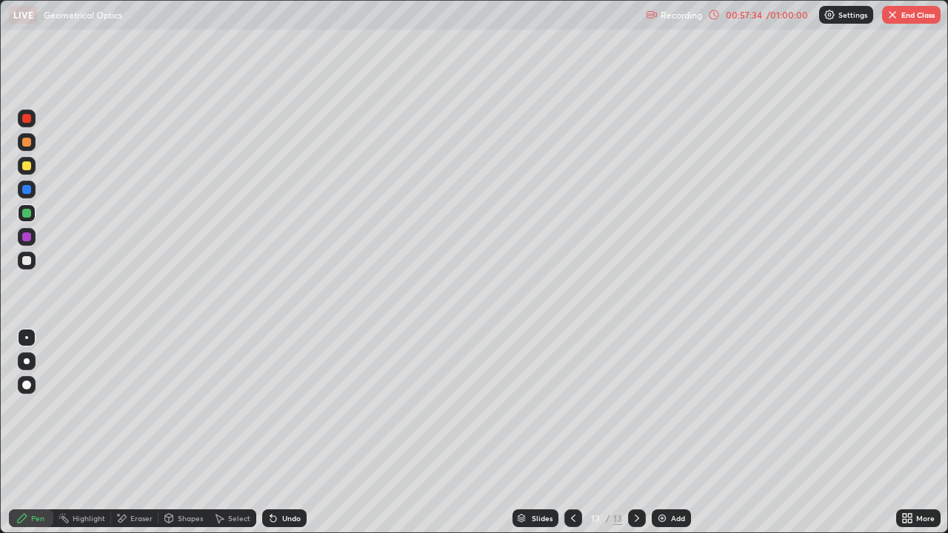
click at [125, 432] on icon at bounding box center [122, 518] width 12 height 13
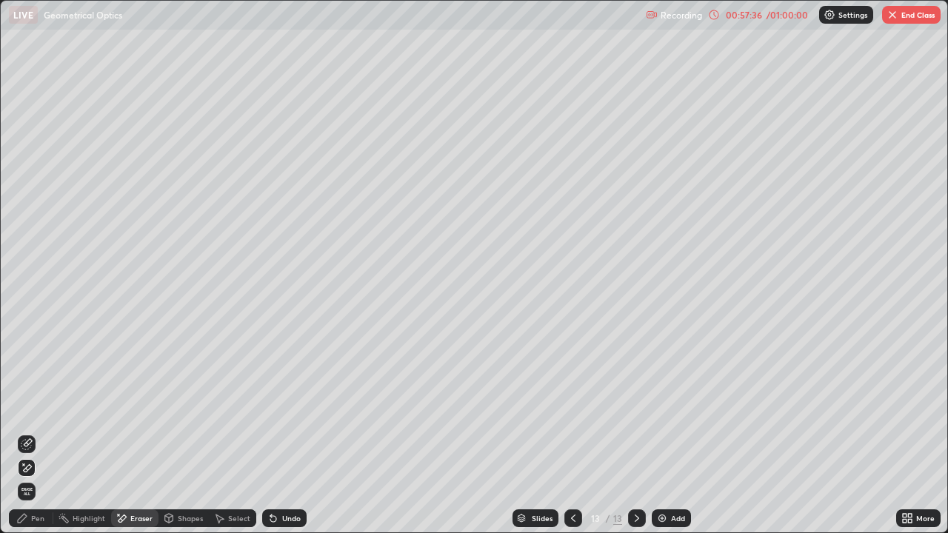
click at [24, 432] on icon at bounding box center [22, 518] width 12 height 12
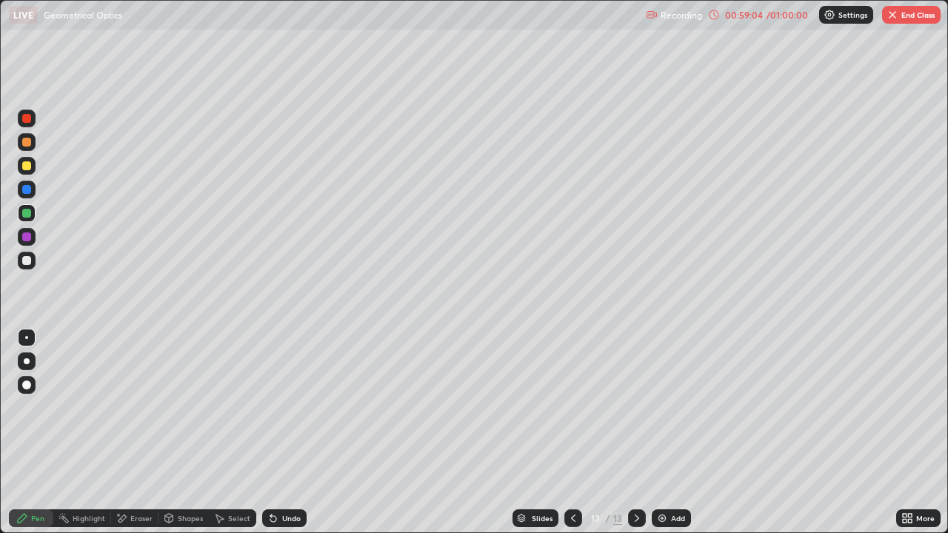
click at [911, 22] on button "End Class" at bounding box center [911, 15] width 59 height 18
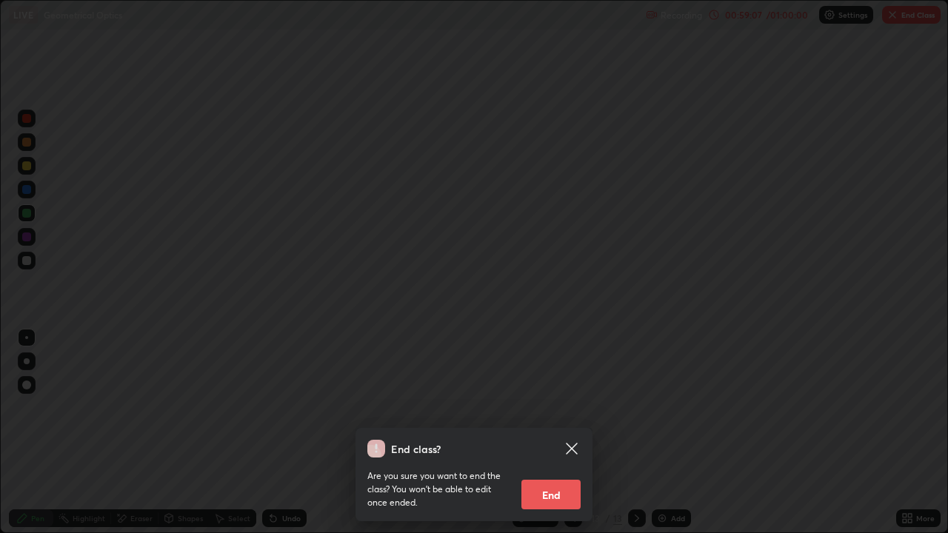
click at [669, 432] on div "End class? Are you sure you want to end the class? You won’t be able to edit on…" at bounding box center [474, 266] width 948 height 533
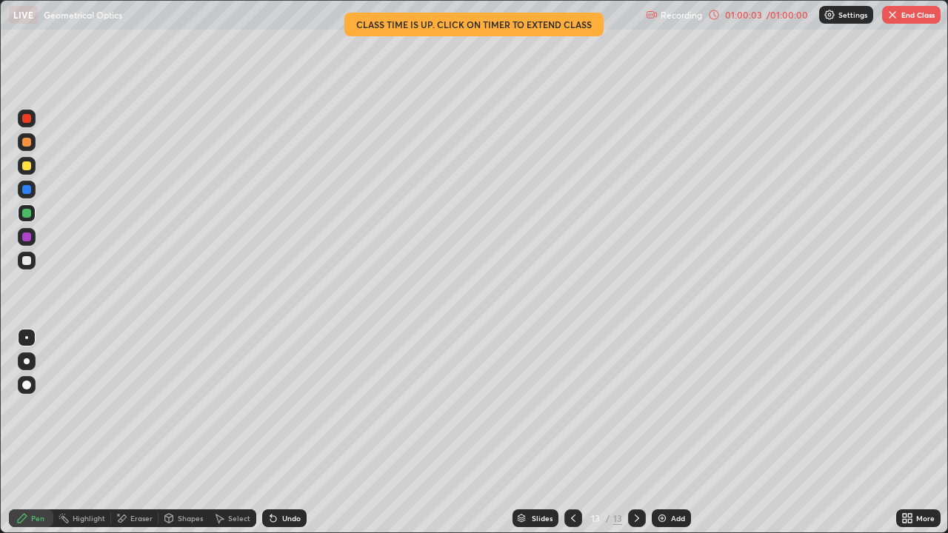
click at [898, 15] on img "button" at bounding box center [892, 15] width 12 height 12
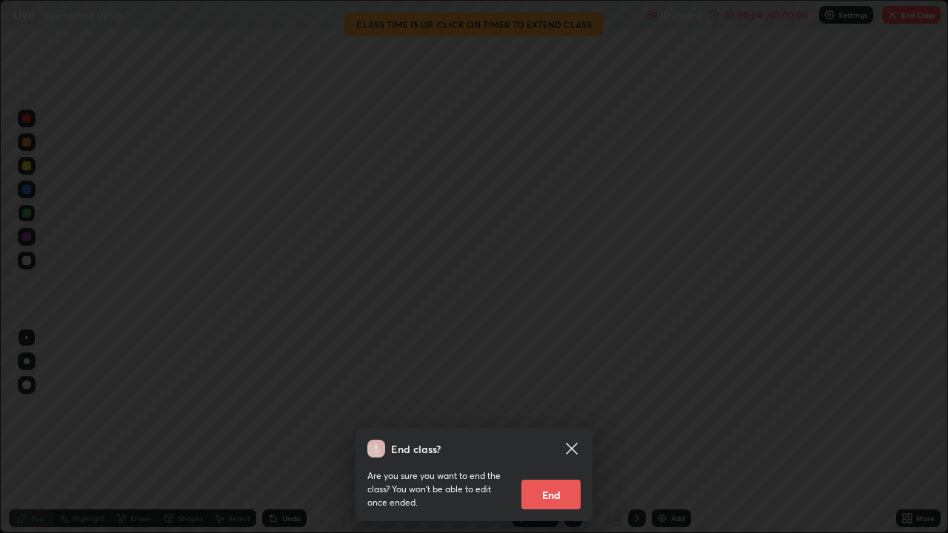
click at [550, 432] on button "End" at bounding box center [550, 495] width 59 height 30
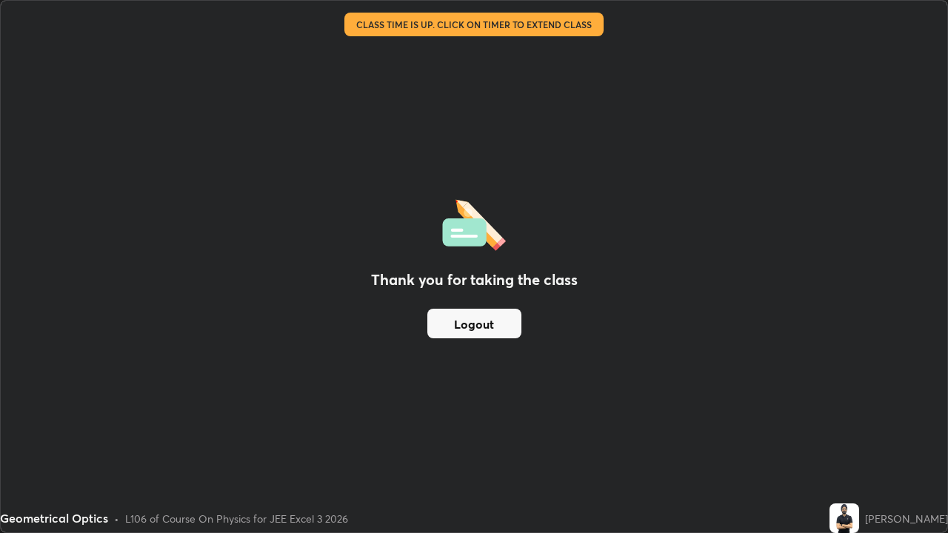
click at [489, 328] on button "Logout" at bounding box center [474, 324] width 94 height 30
click at [501, 335] on button "Logout" at bounding box center [474, 324] width 94 height 30
